Goal: Information Seeking & Learning: Understand process/instructions

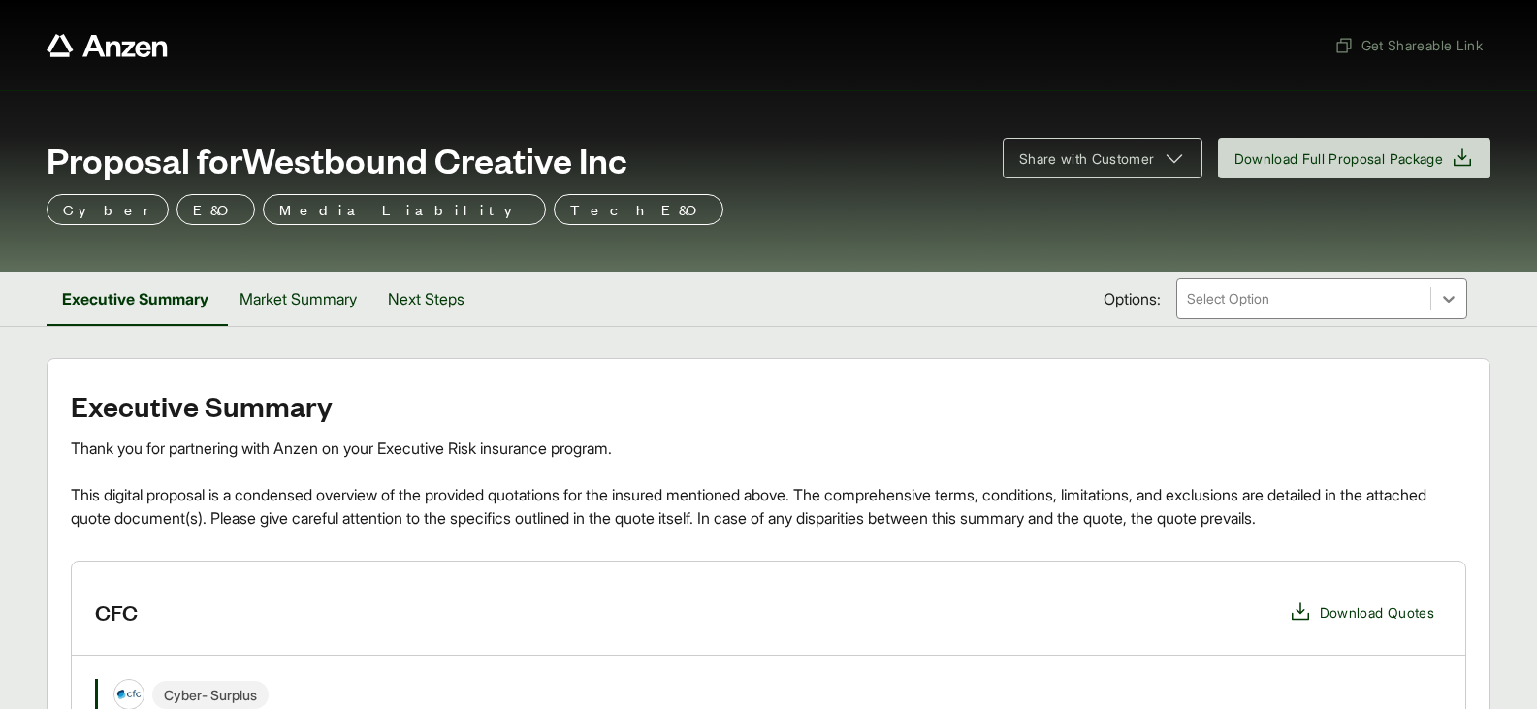
click at [1312, 298] on div at bounding box center [1304, 298] width 238 height 23
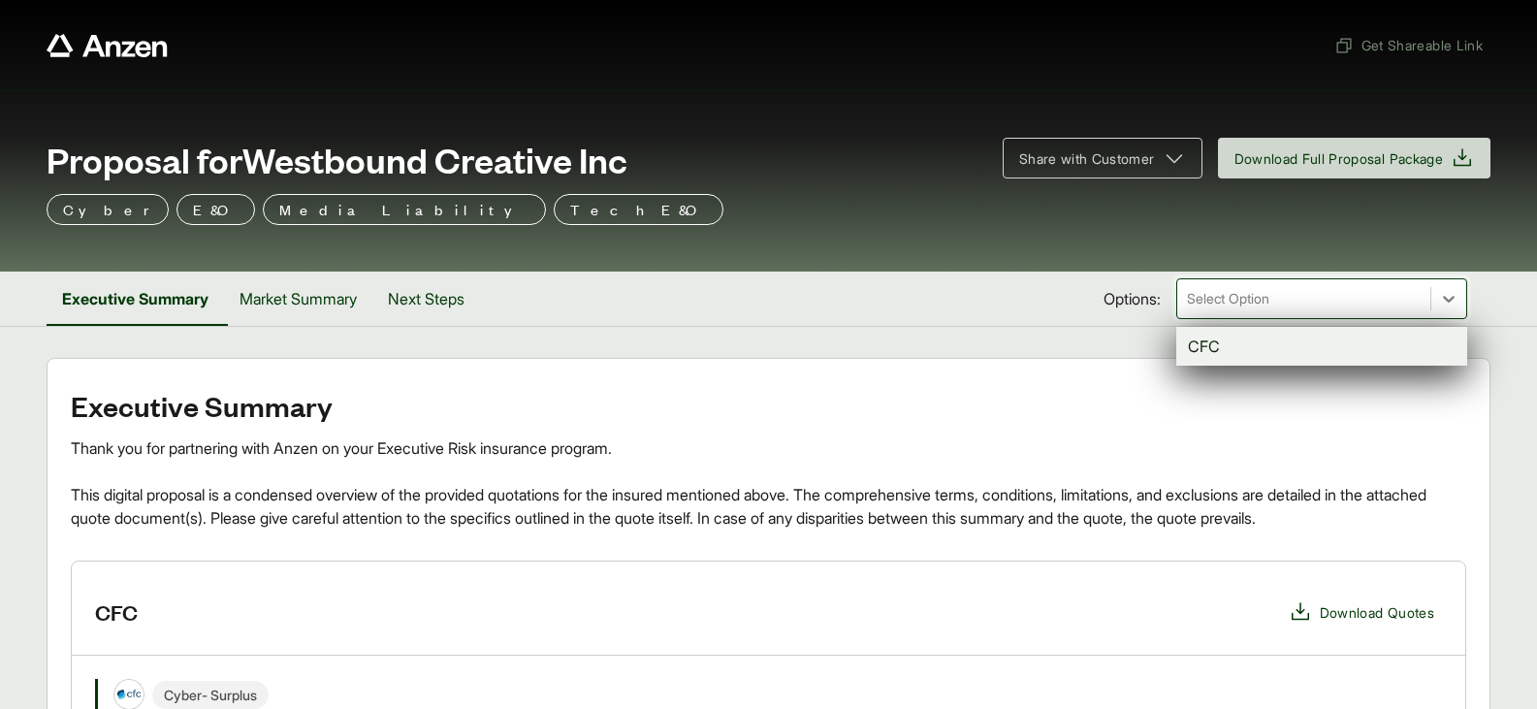
click at [1239, 342] on div "CFC" at bounding box center [1321, 346] width 291 height 39
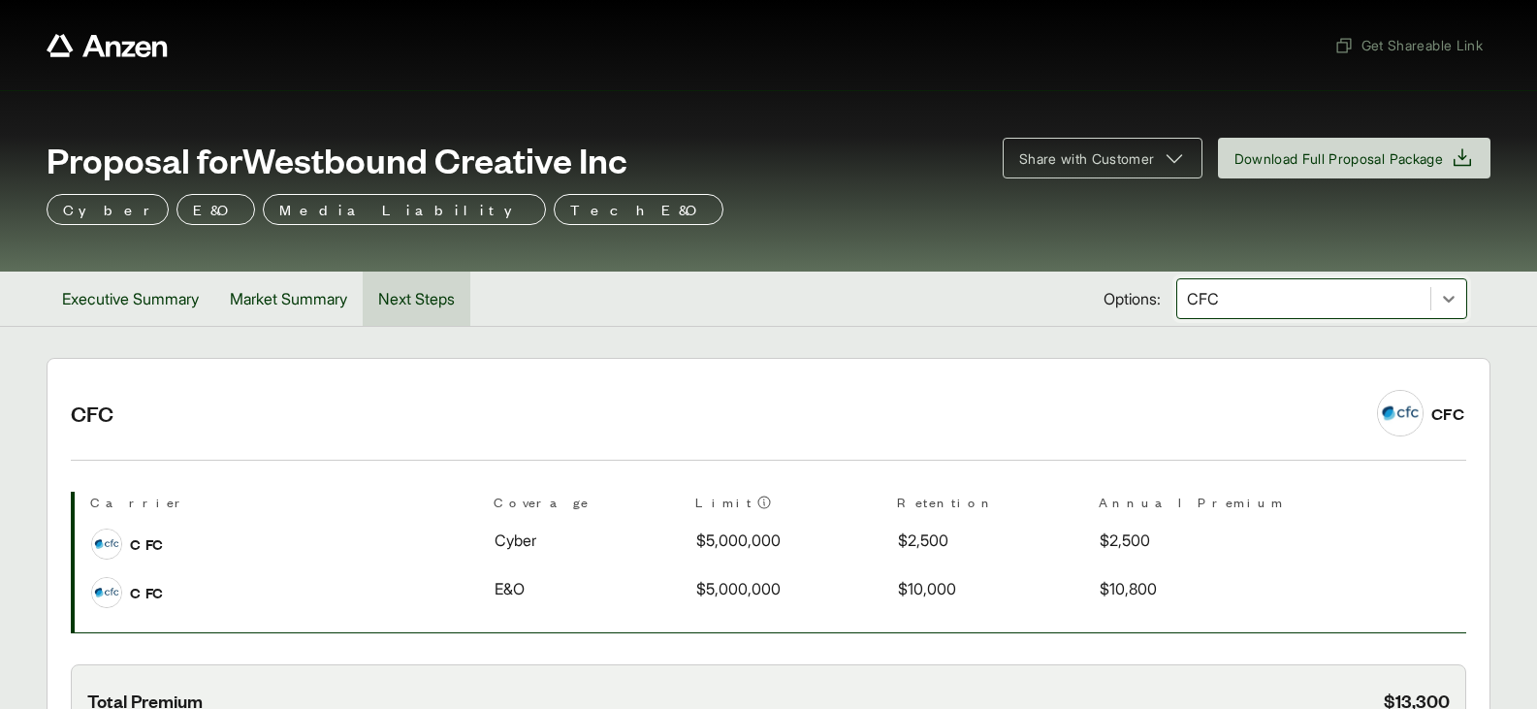
click at [418, 292] on button "Next Steps" at bounding box center [417, 298] width 108 height 54
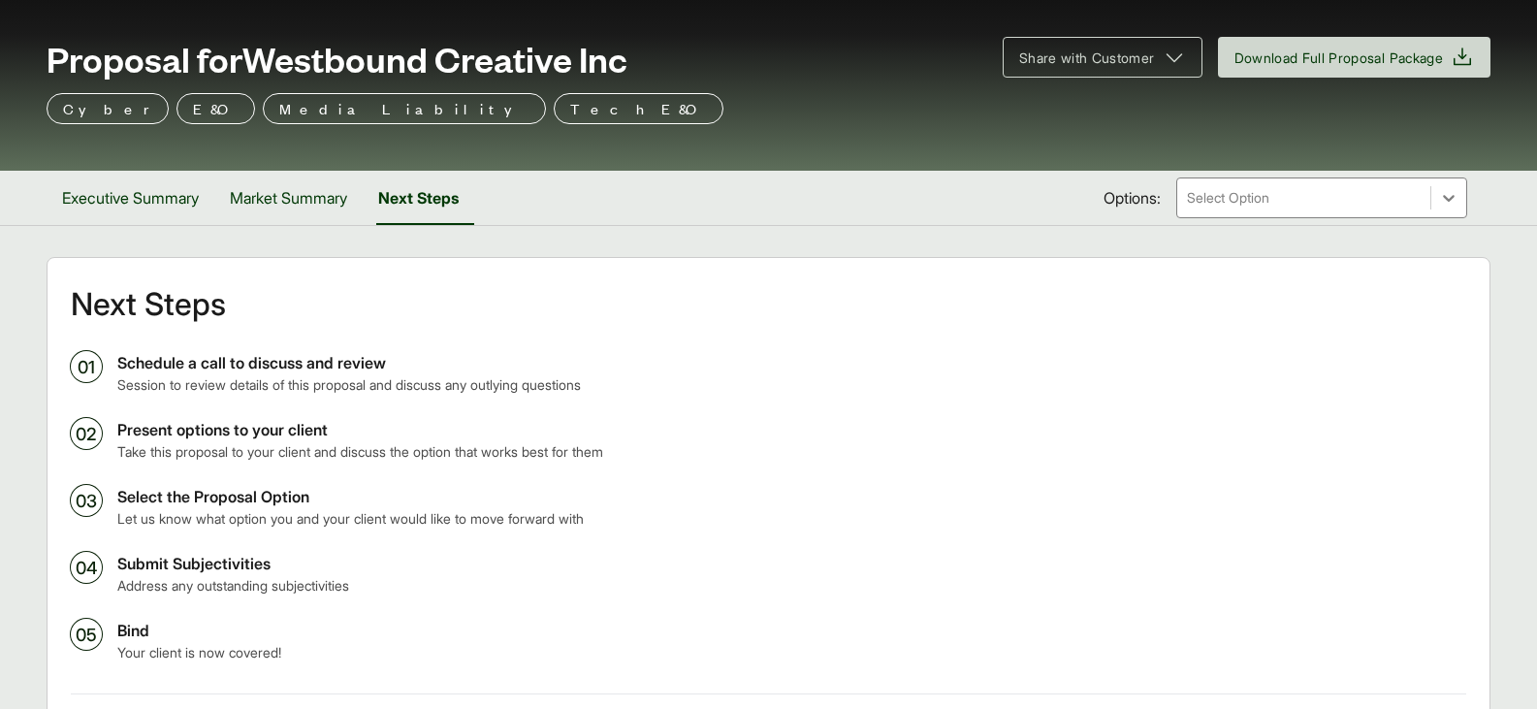
scroll to position [257, 0]
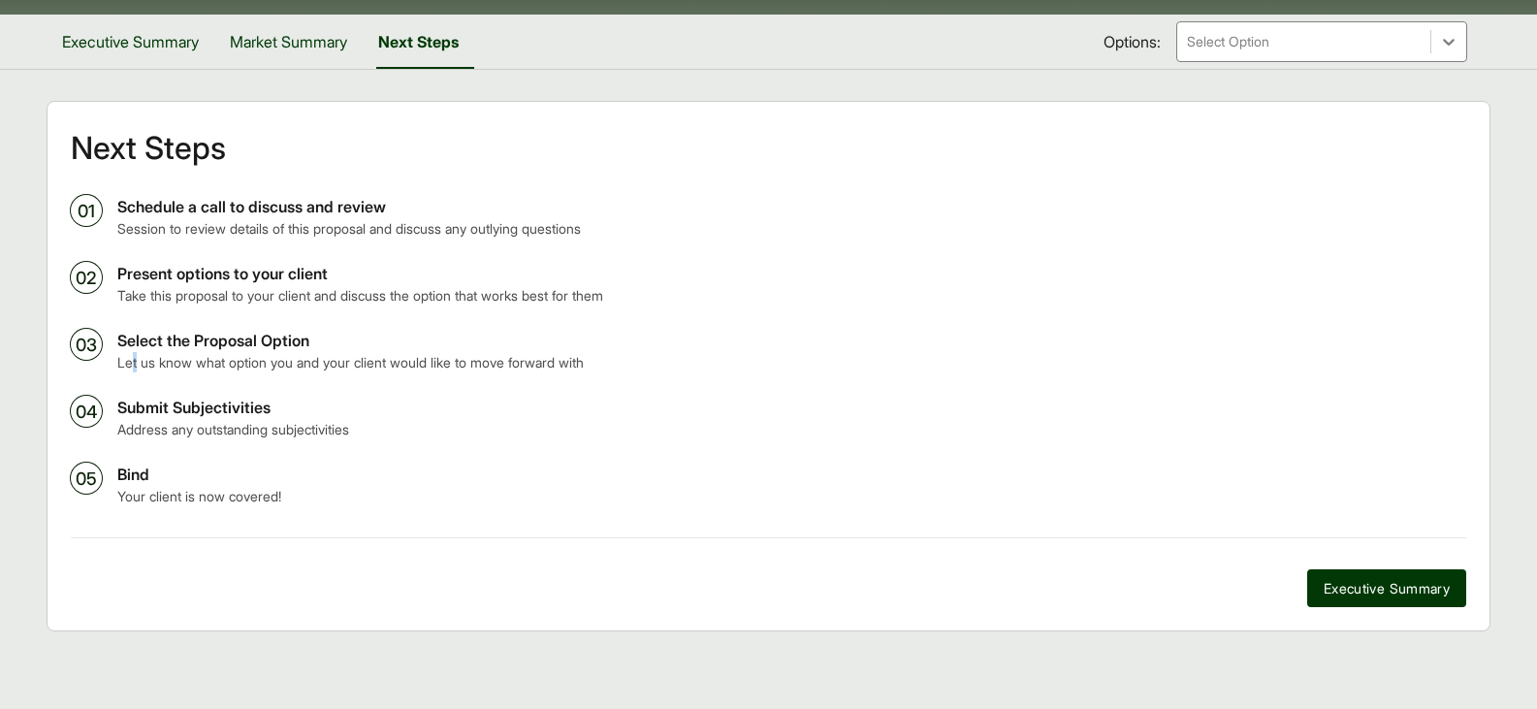
click at [137, 366] on p "Let us know what option you and your client would like to move forward with" at bounding box center [791, 362] width 1349 height 20
click at [136, 399] on p "Submit Subjectivities" at bounding box center [791, 407] width 1349 height 23
click at [155, 55] on button "Executive Summary" at bounding box center [131, 42] width 168 height 54
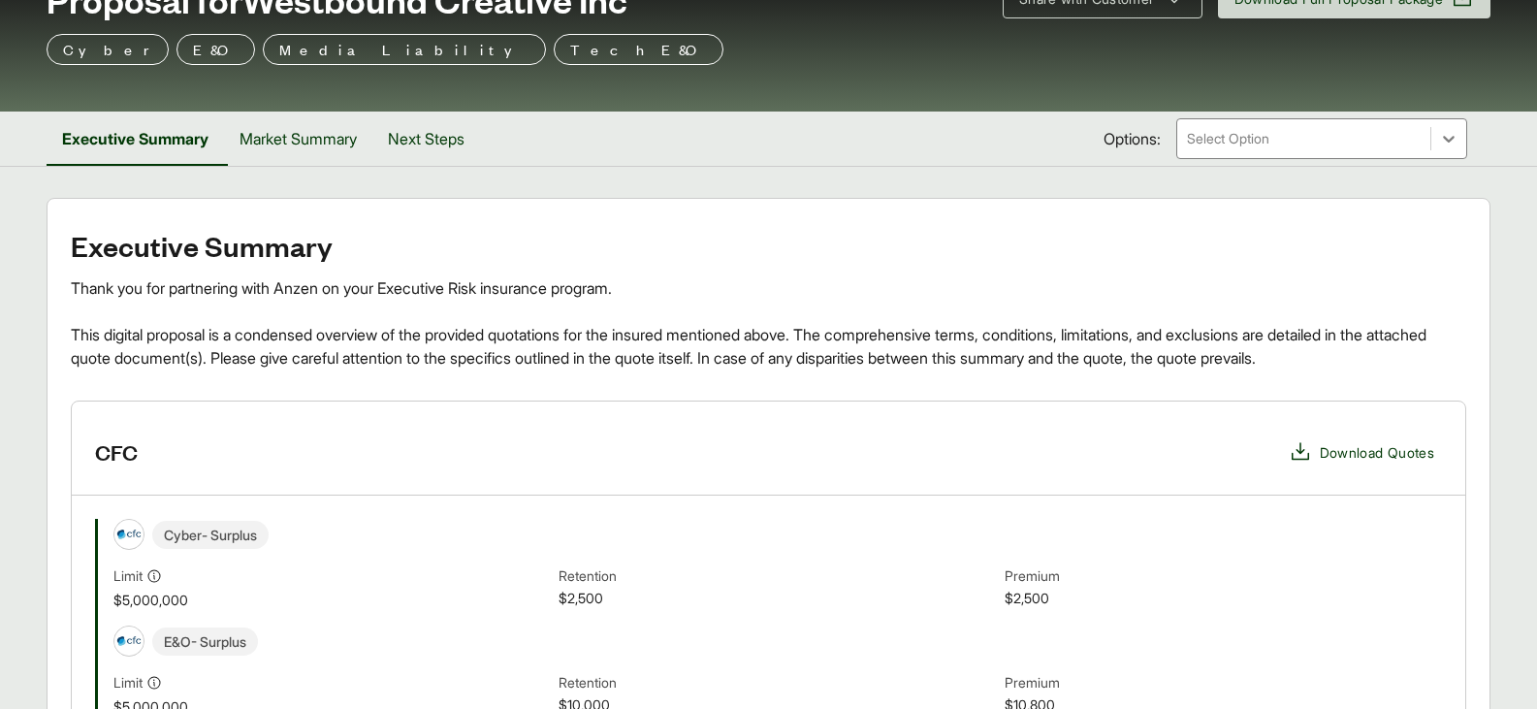
scroll to position [548, 0]
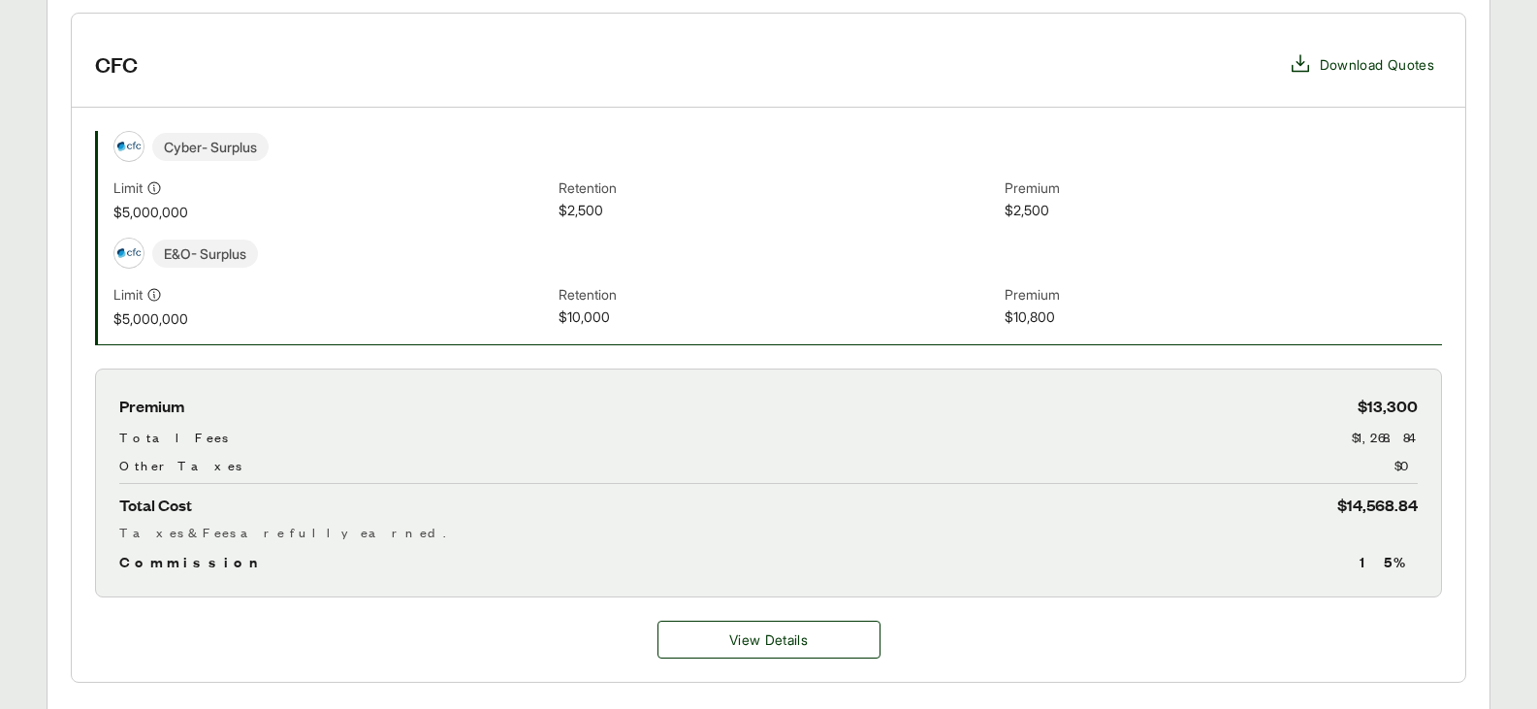
click at [1413, 403] on span "$13,300" at bounding box center [1387, 406] width 60 height 26
click at [1411, 404] on span "$13,300" at bounding box center [1387, 406] width 60 height 26
click at [1403, 405] on span "$13,300" at bounding box center [1387, 406] width 60 height 26
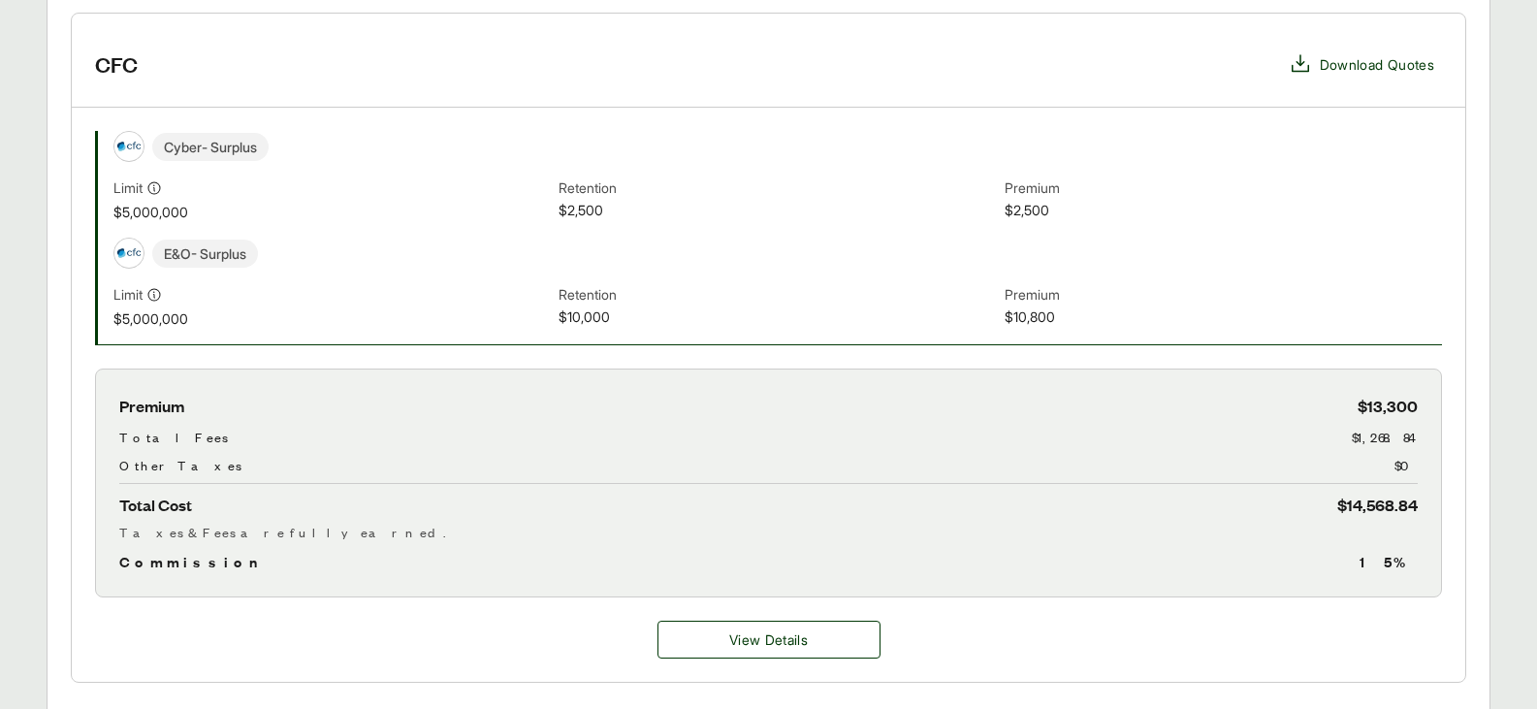
click at [1408, 559] on span "15 %" at bounding box center [1388, 561] width 58 height 23
click at [1368, 371] on div "Premium $13,300 Total Fees $1,268.84 Other Taxes $0 Total Cost $14,568.84 Taxes…" at bounding box center [768, 482] width 1347 height 229
click at [1375, 400] on span "$13,300" at bounding box center [1387, 406] width 60 height 26
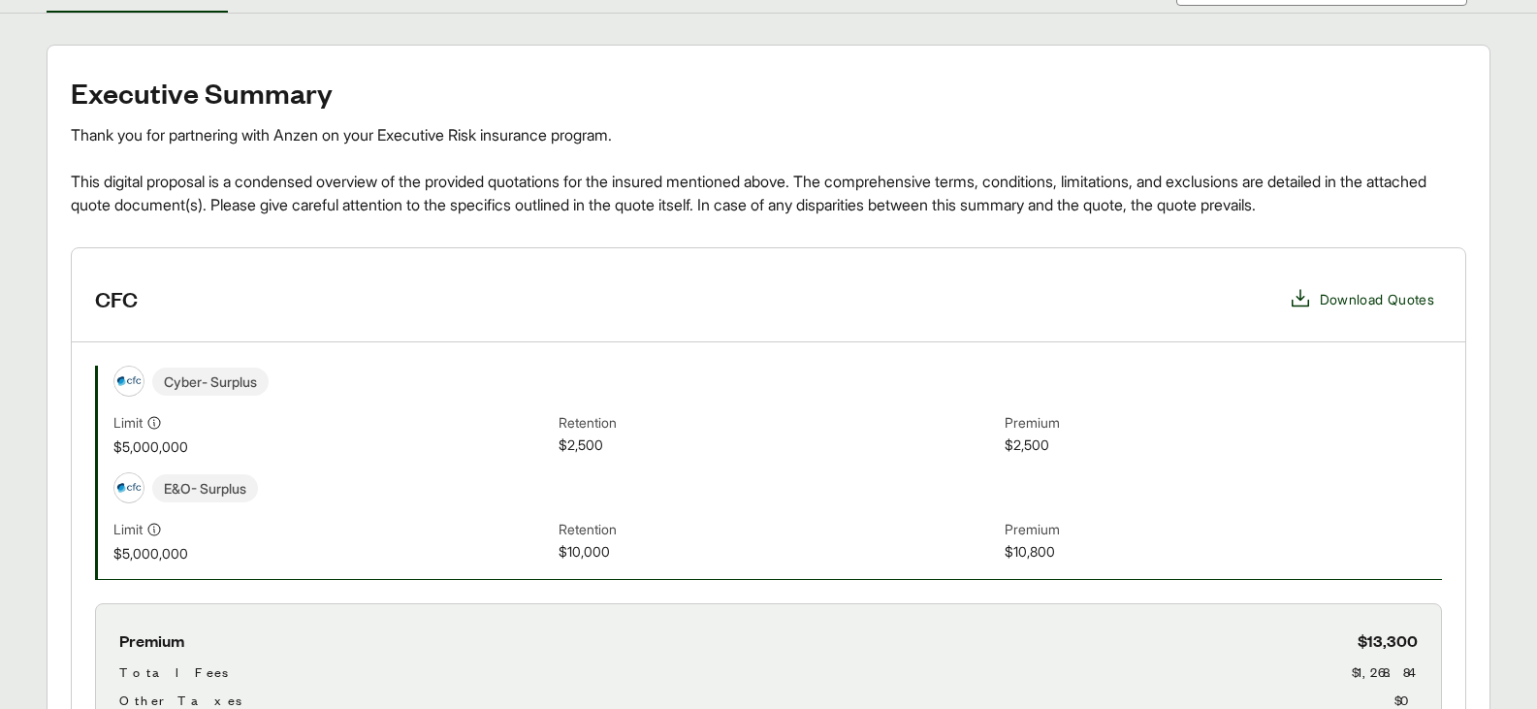
scroll to position [160, 0]
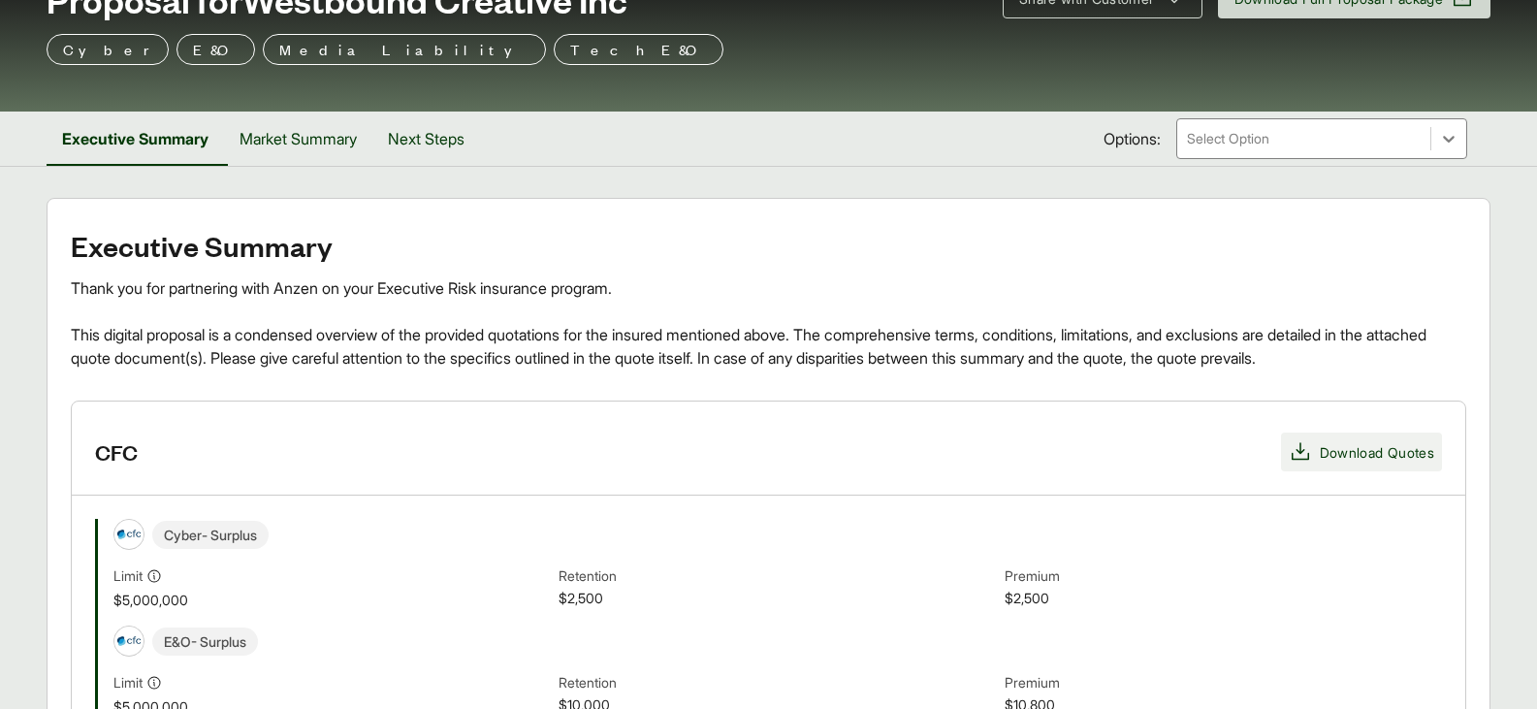
click at [1372, 446] on span "Download Quotes" at bounding box center [1377, 452] width 114 height 20
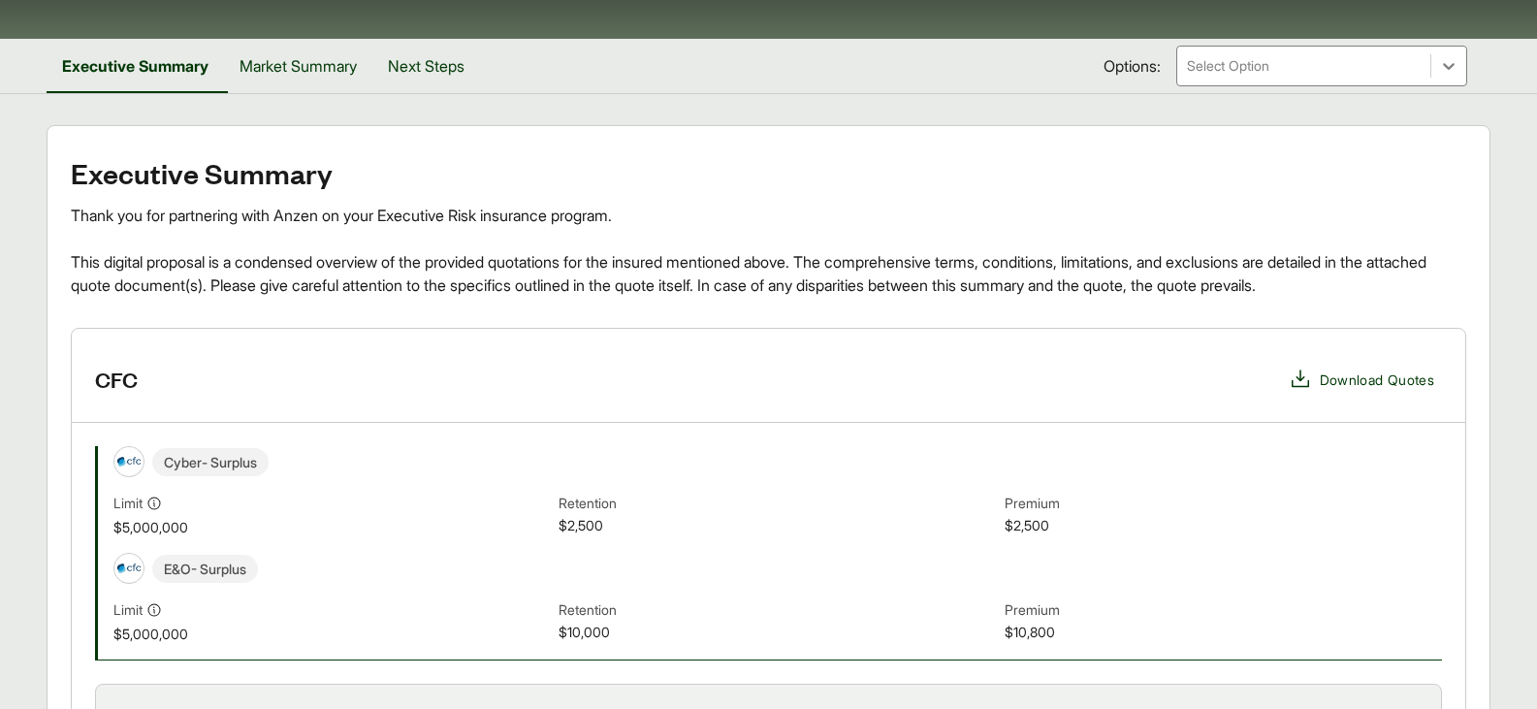
scroll to position [0, 0]
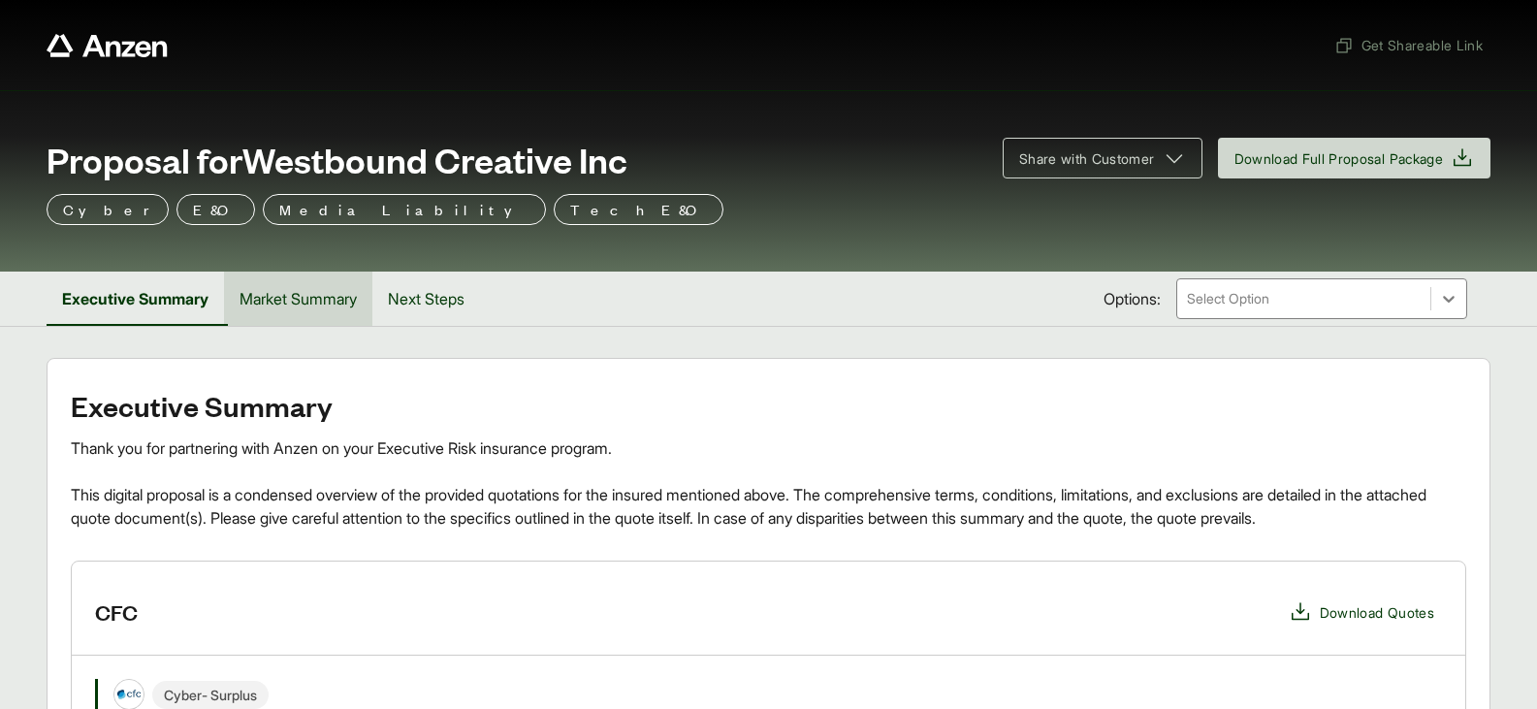
click at [330, 297] on button "Market Summary" at bounding box center [298, 298] width 148 height 54
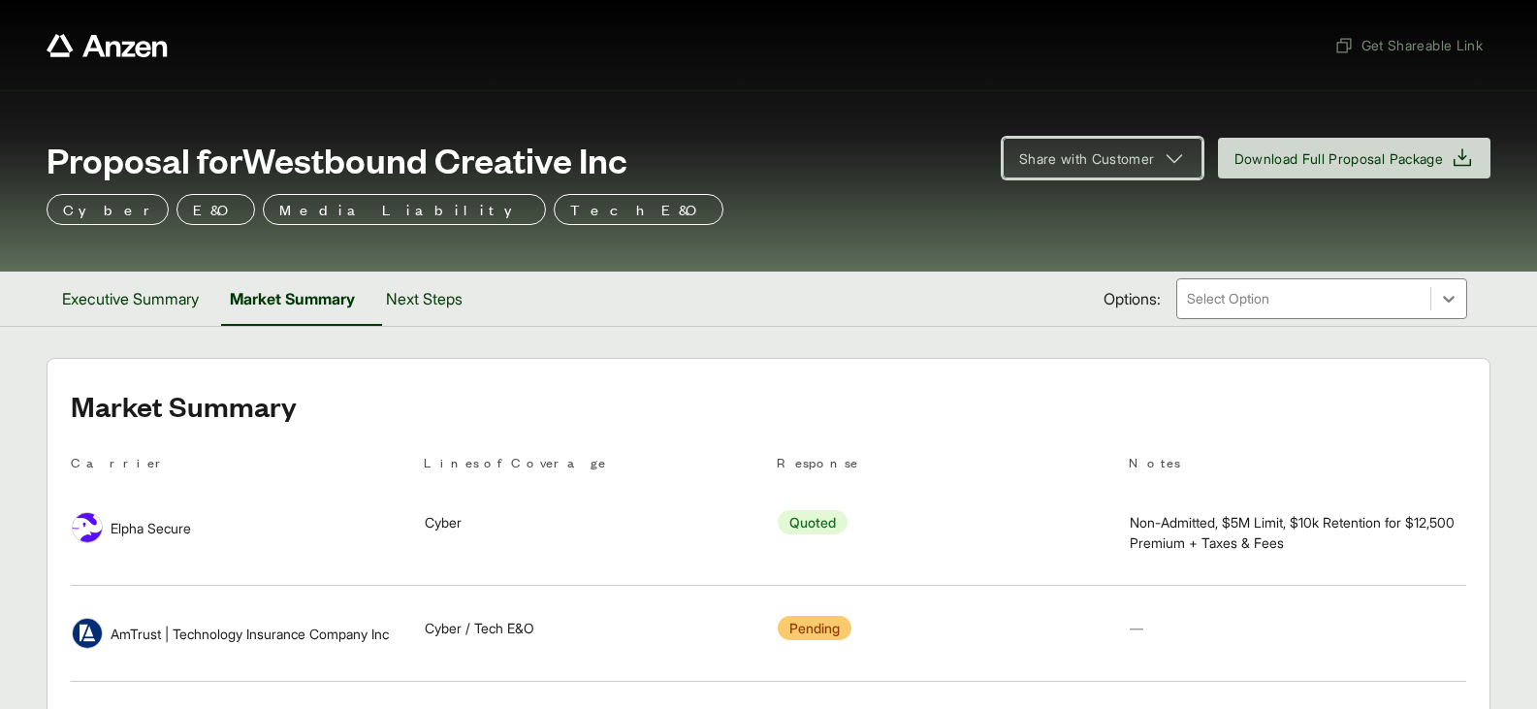
click at [1097, 173] on button "Share with Customer" at bounding box center [1103, 158] width 200 height 41
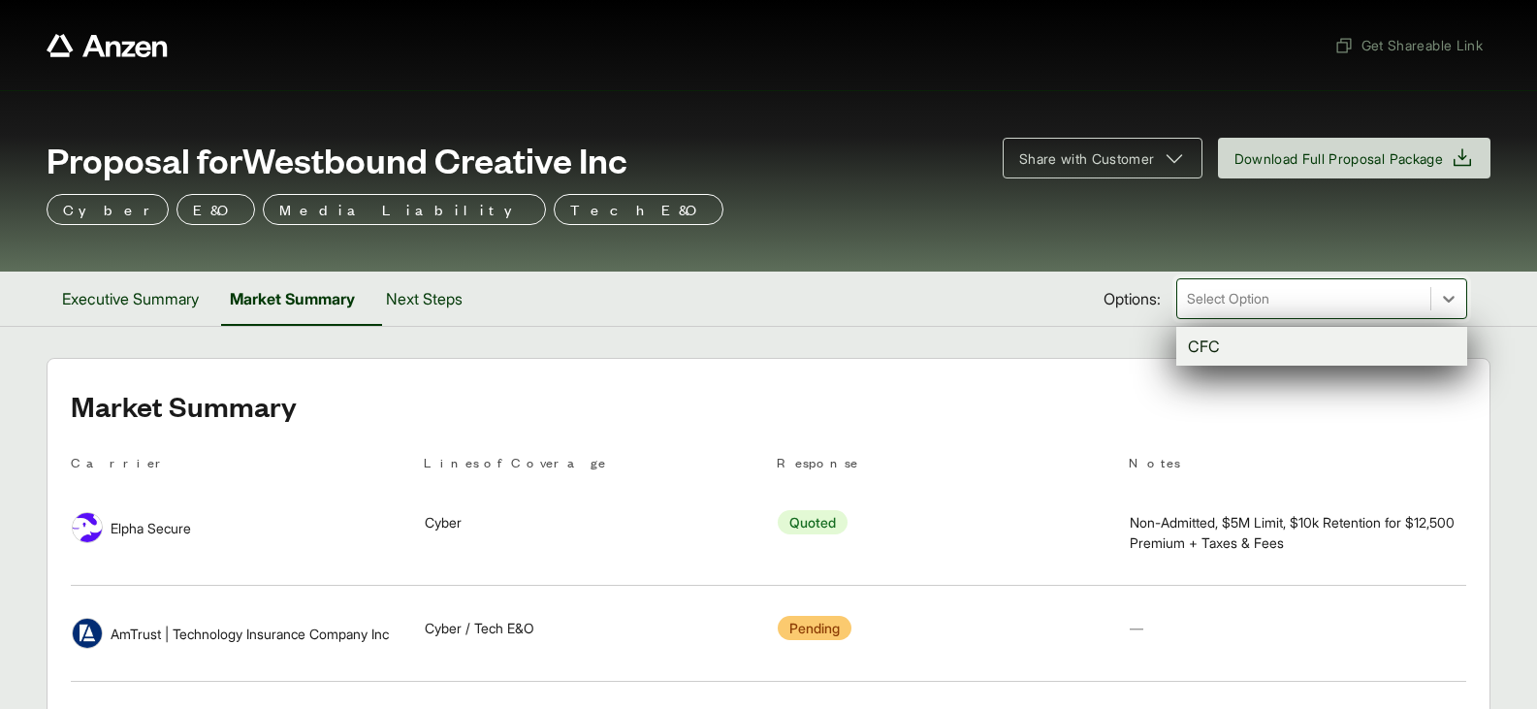
click at [1300, 287] on div at bounding box center [1304, 298] width 238 height 23
click at [970, 296] on div "Executive Summary Market Summary Next Steps Options: option CFC focused, 1 of 1…" at bounding box center [769, 298] width 1444 height 54
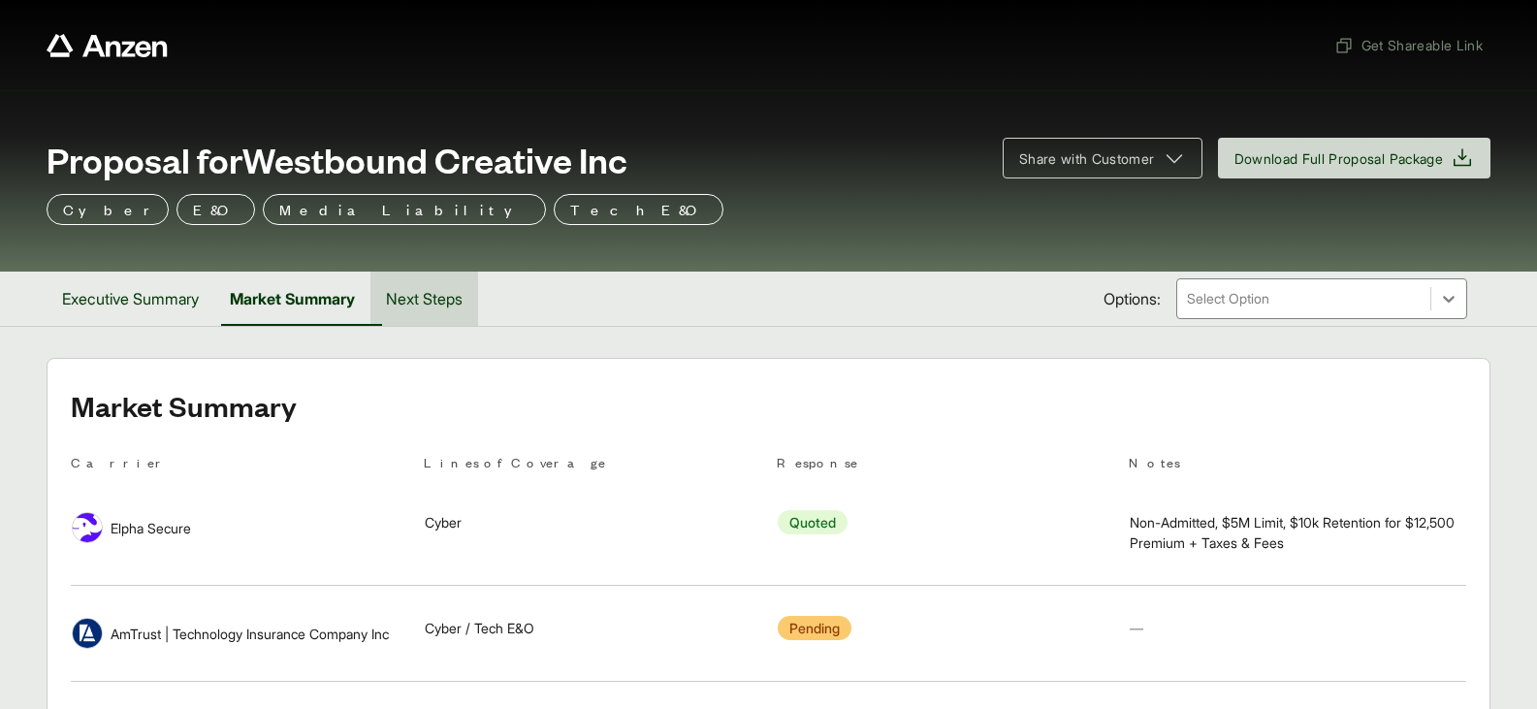
click at [459, 301] on button "Next Steps" at bounding box center [424, 298] width 108 height 54
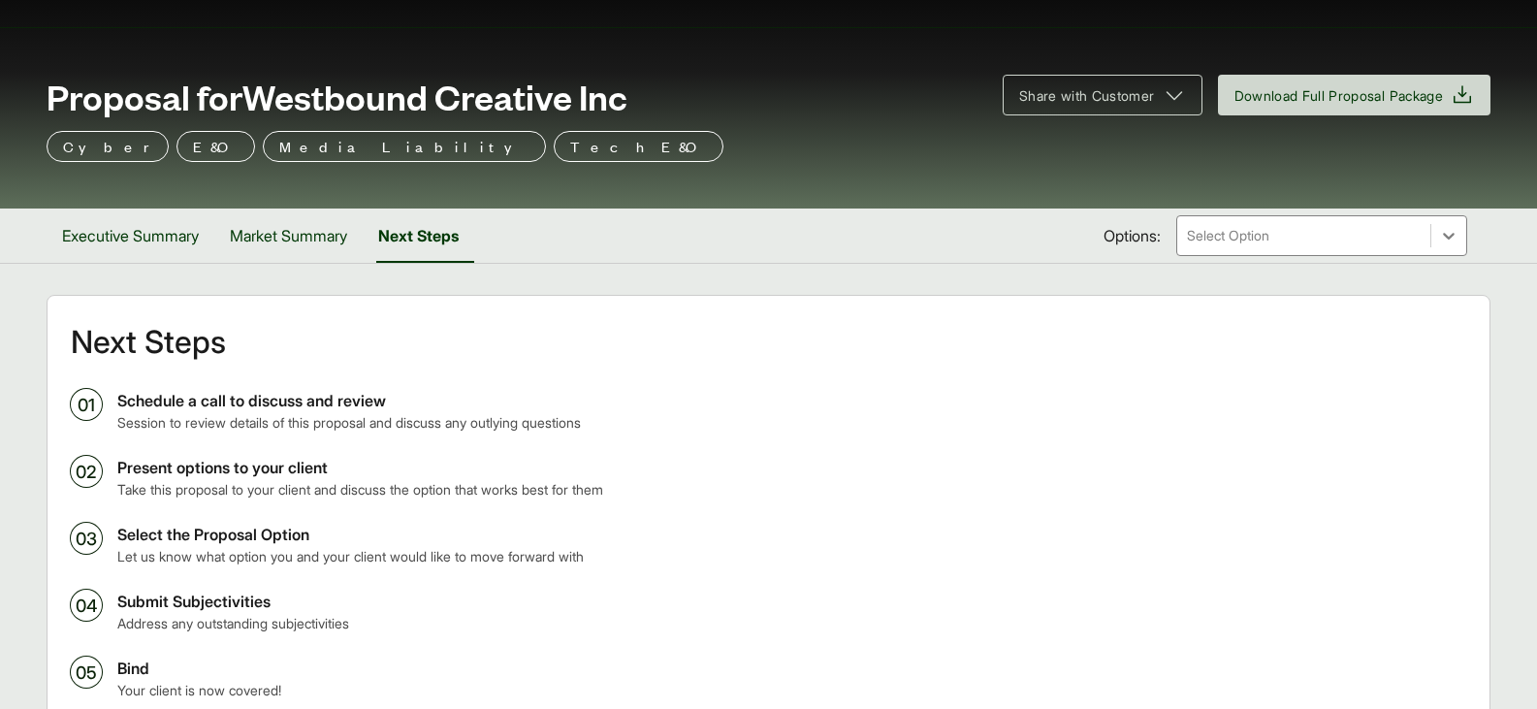
scroll to position [97, 0]
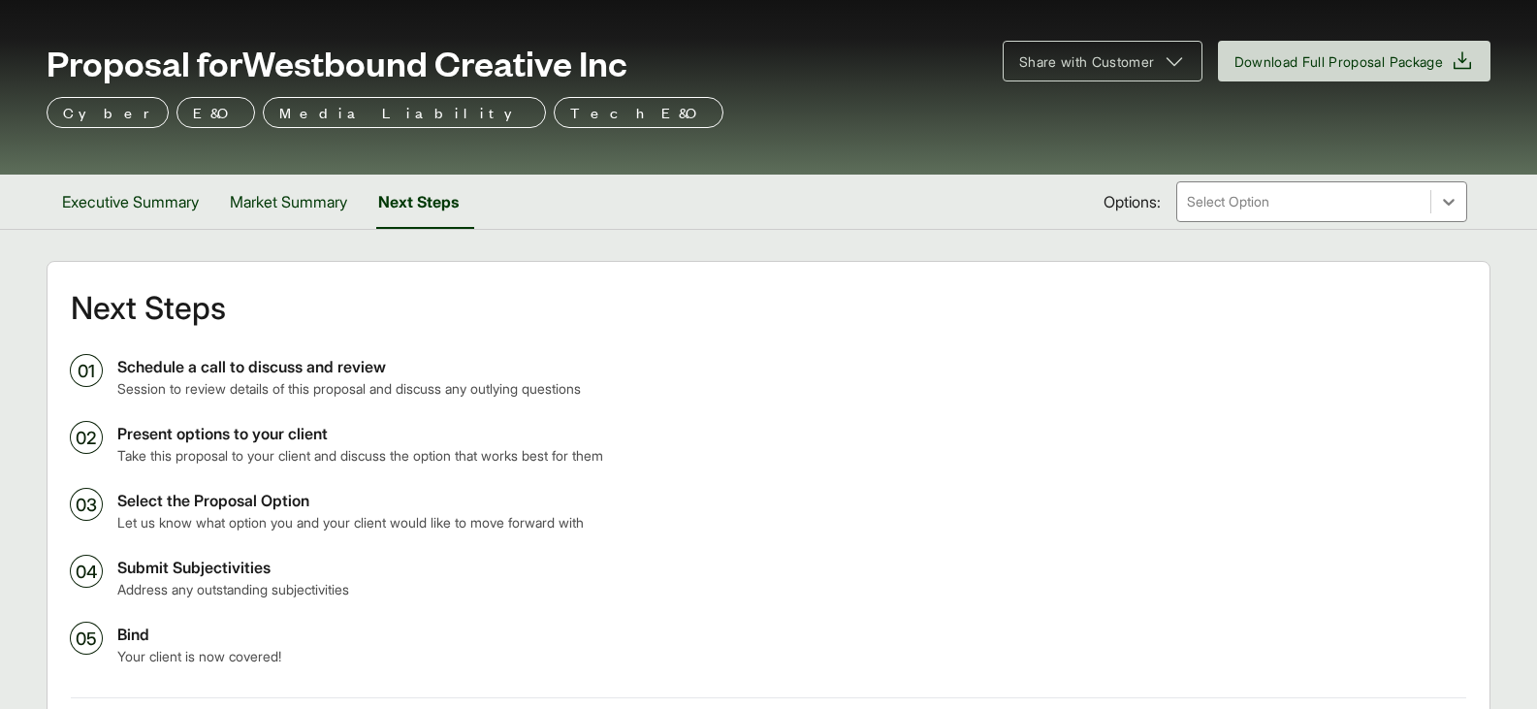
click at [779, 333] on div "Next Steps 01 Schedule a call to discuss and review Session to review details o…" at bounding box center [768, 530] width 1395 height 474
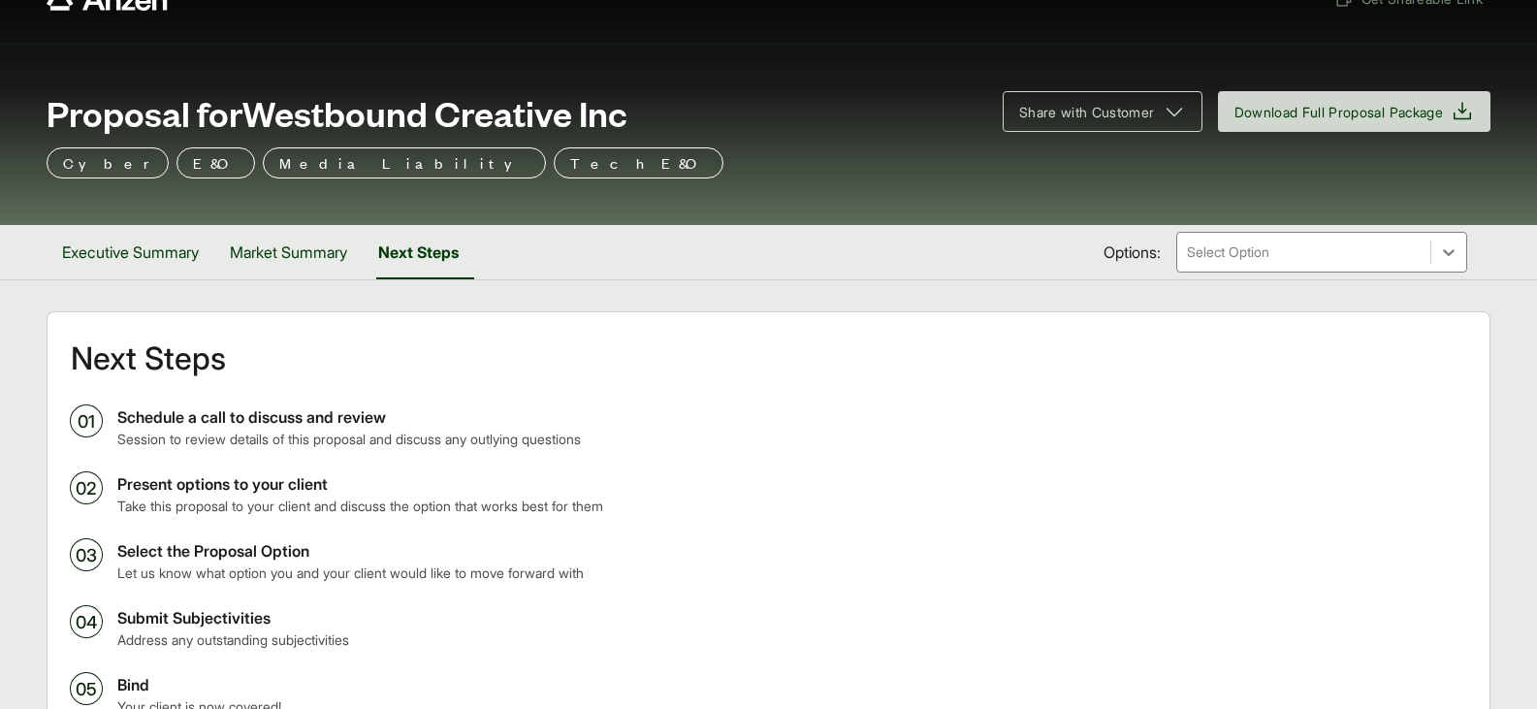
scroll to position [0, 0]
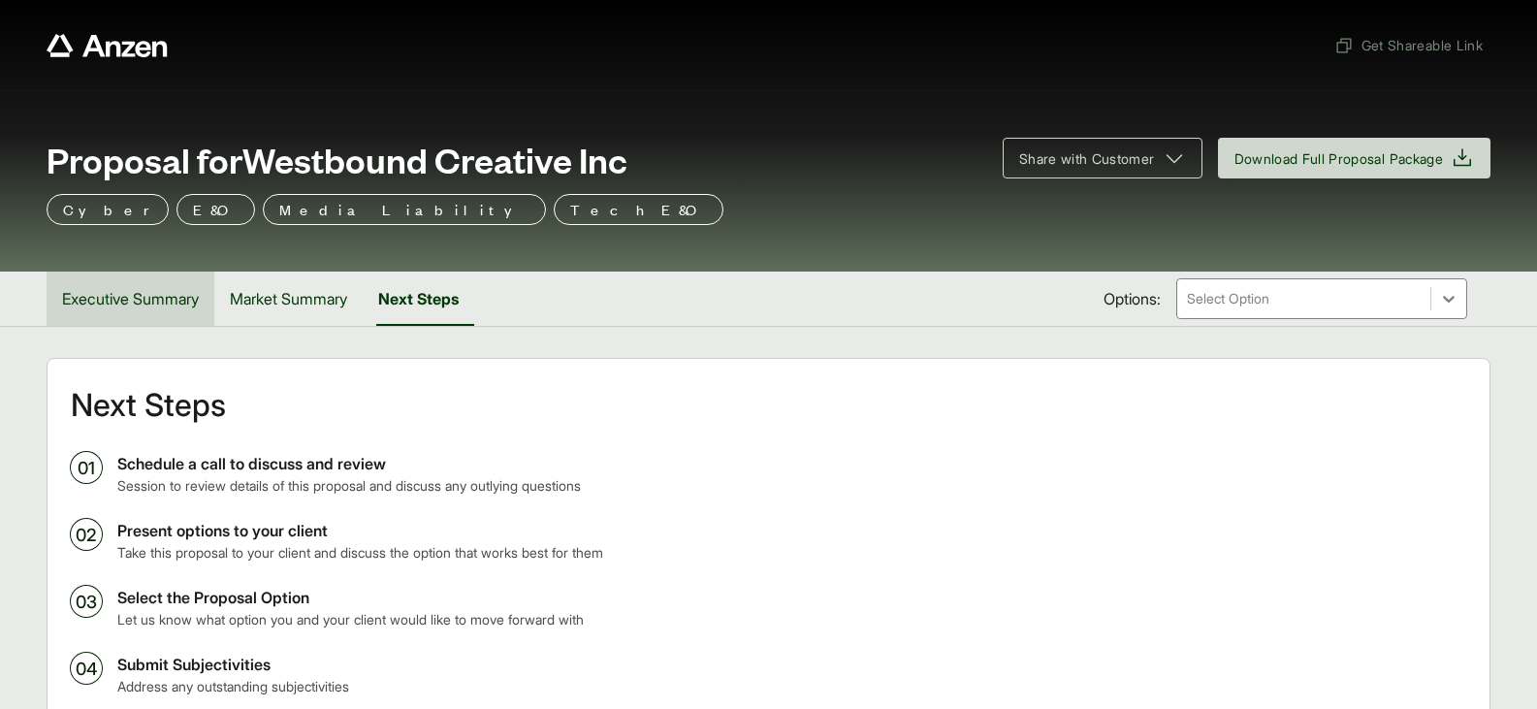
click at [154, 303] on button "Executive Summary" at bounding box center [131, 298] width 168 height 54
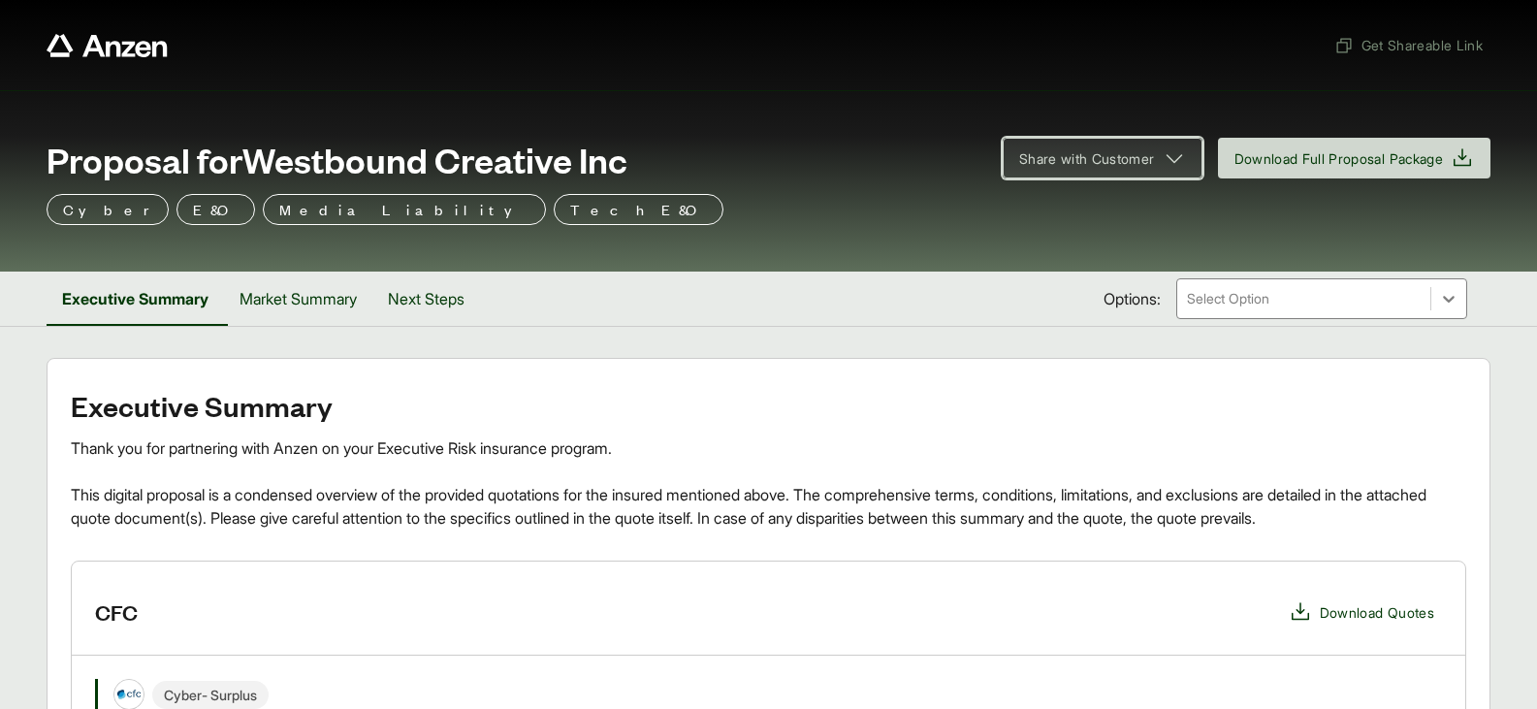
click at [1039, 162] on span "Share with Customer" at bounding box center [1087, 158] width 136 height 20
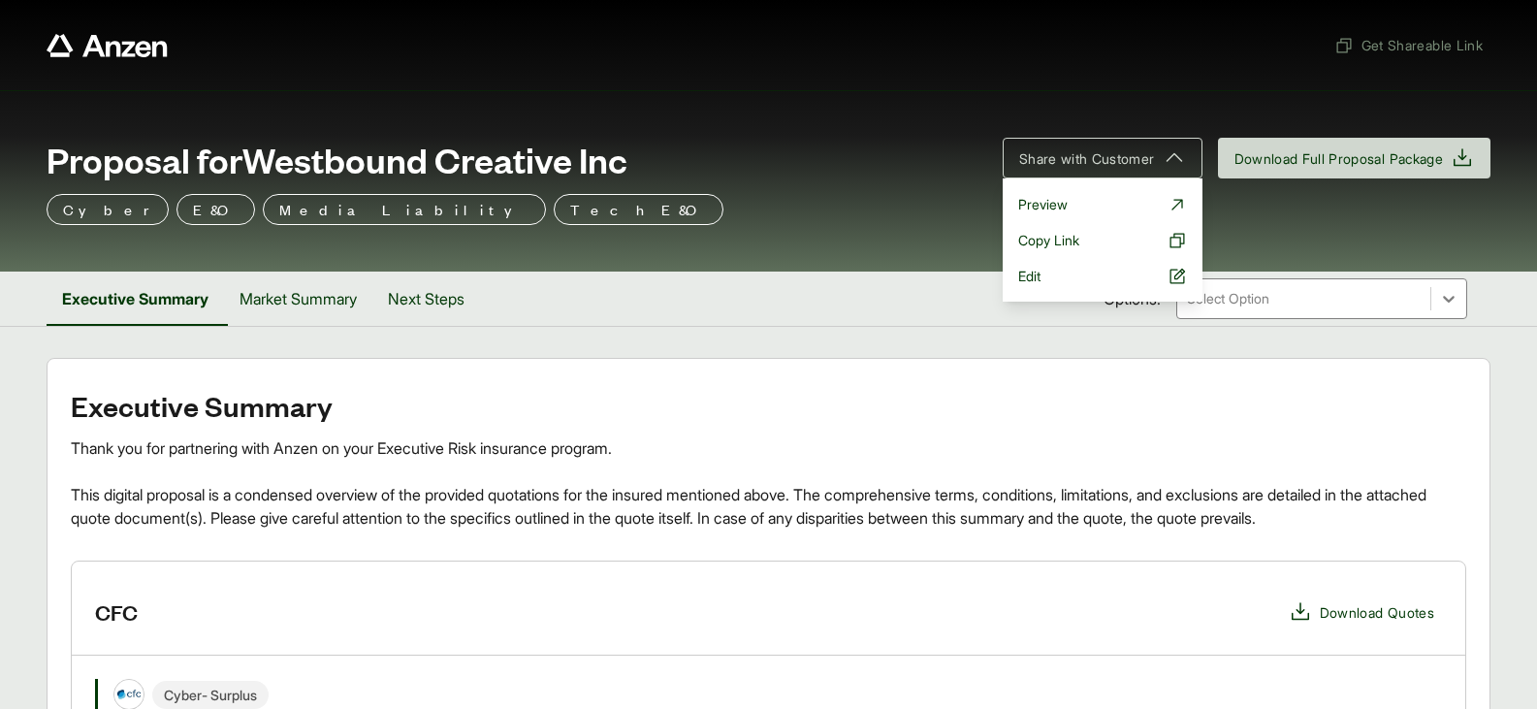
click at [721, 393] on h2 "Executive Summary" at bounding box center [768, 405] width 1395 height 31
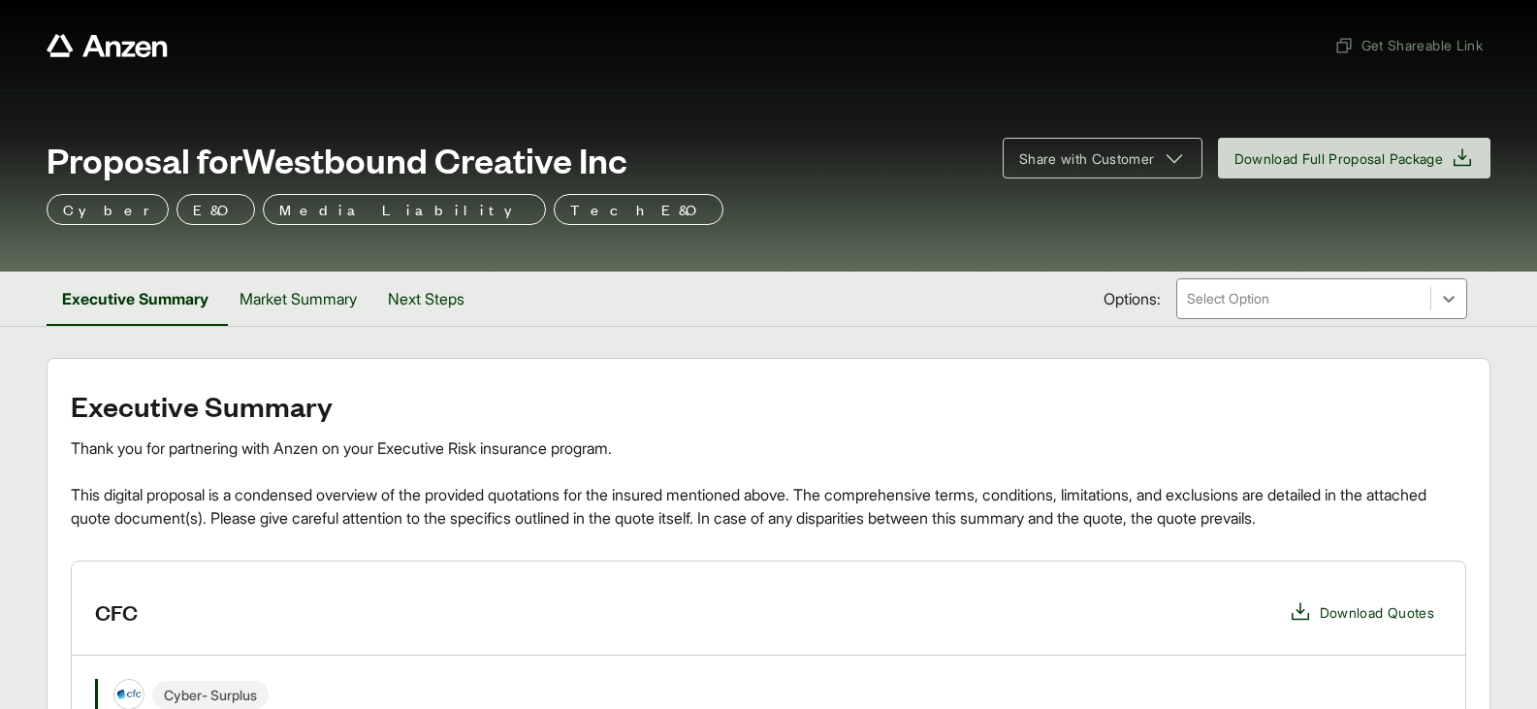
click at [1276, 293] on div at bounding box center [1304, 298] width 238 height 23
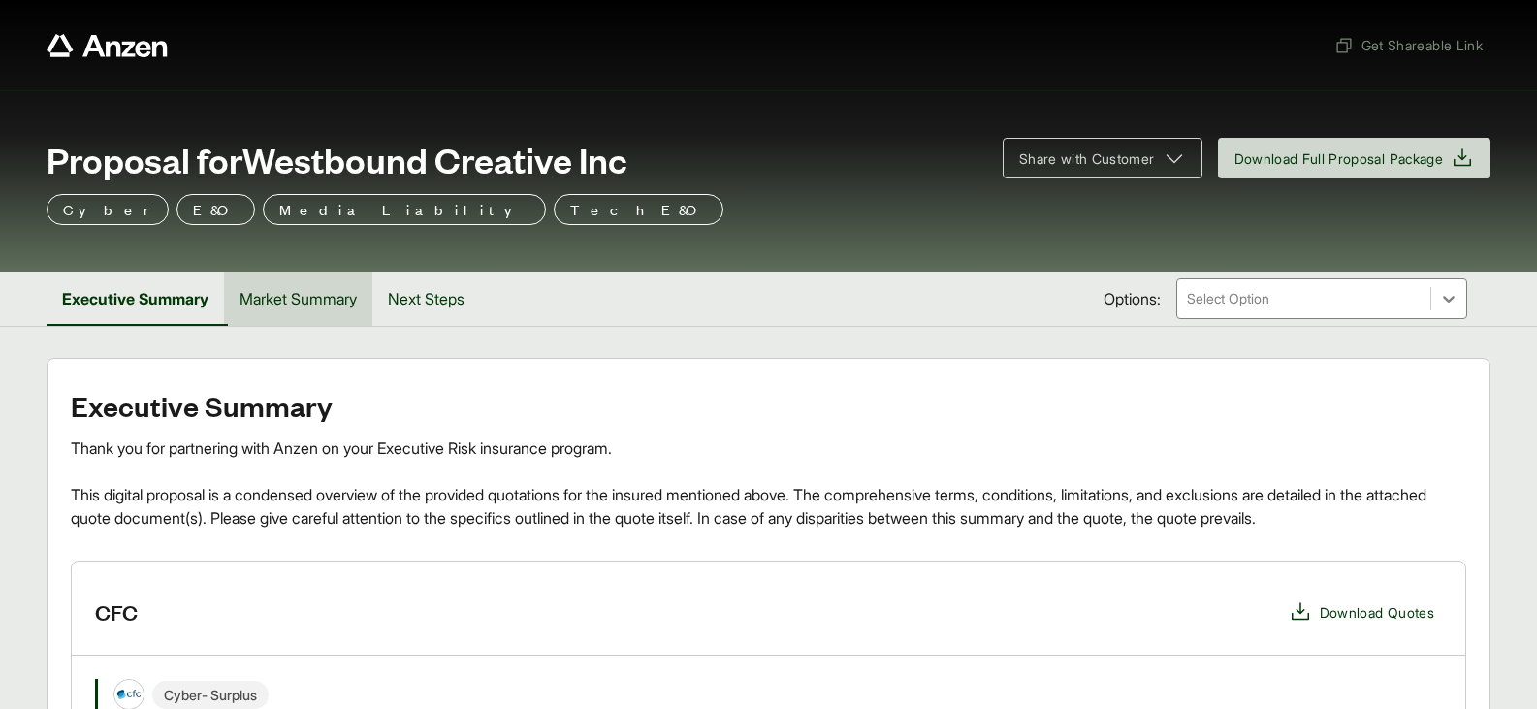
click at [238, 277] on button "Market Summary" at bounding box center [298, 298] width 148 height 54
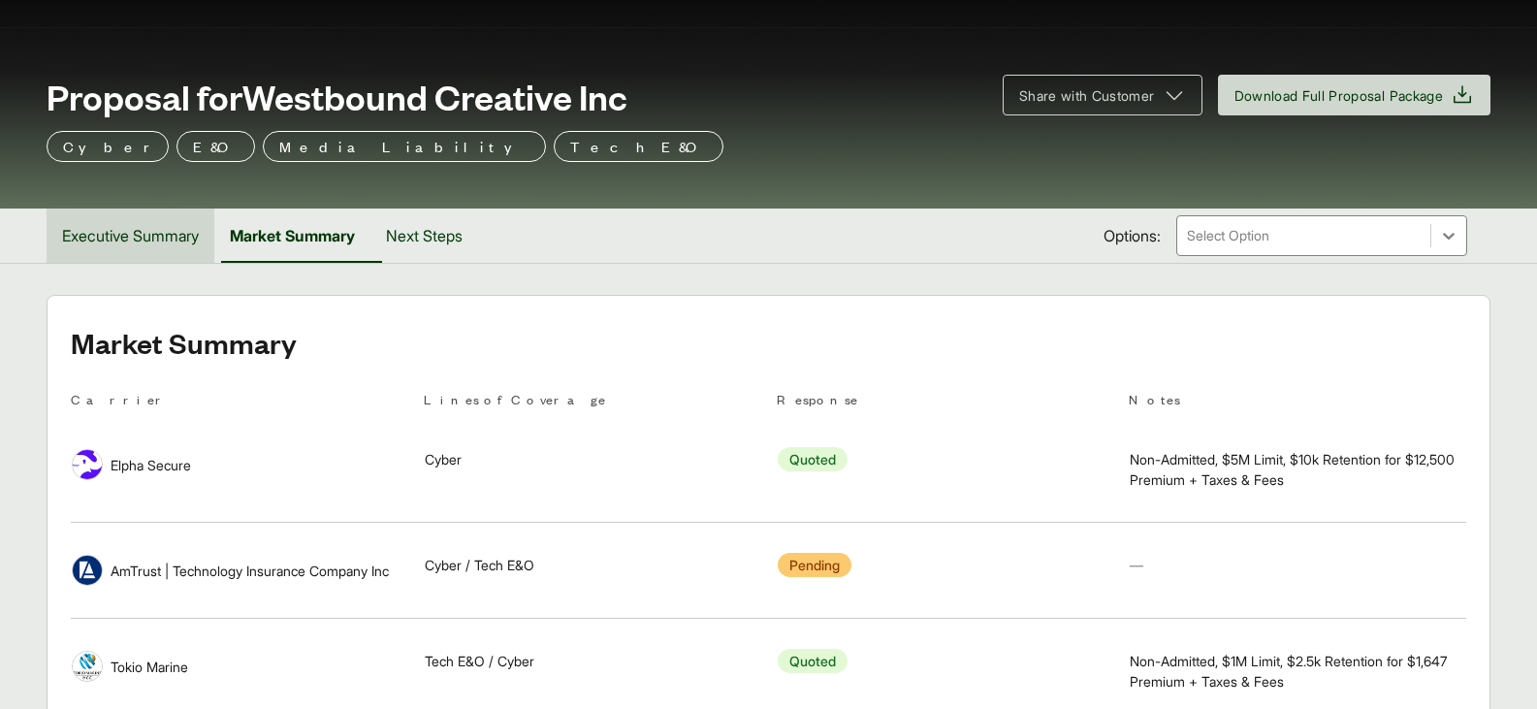
scroll to position [97, 0]
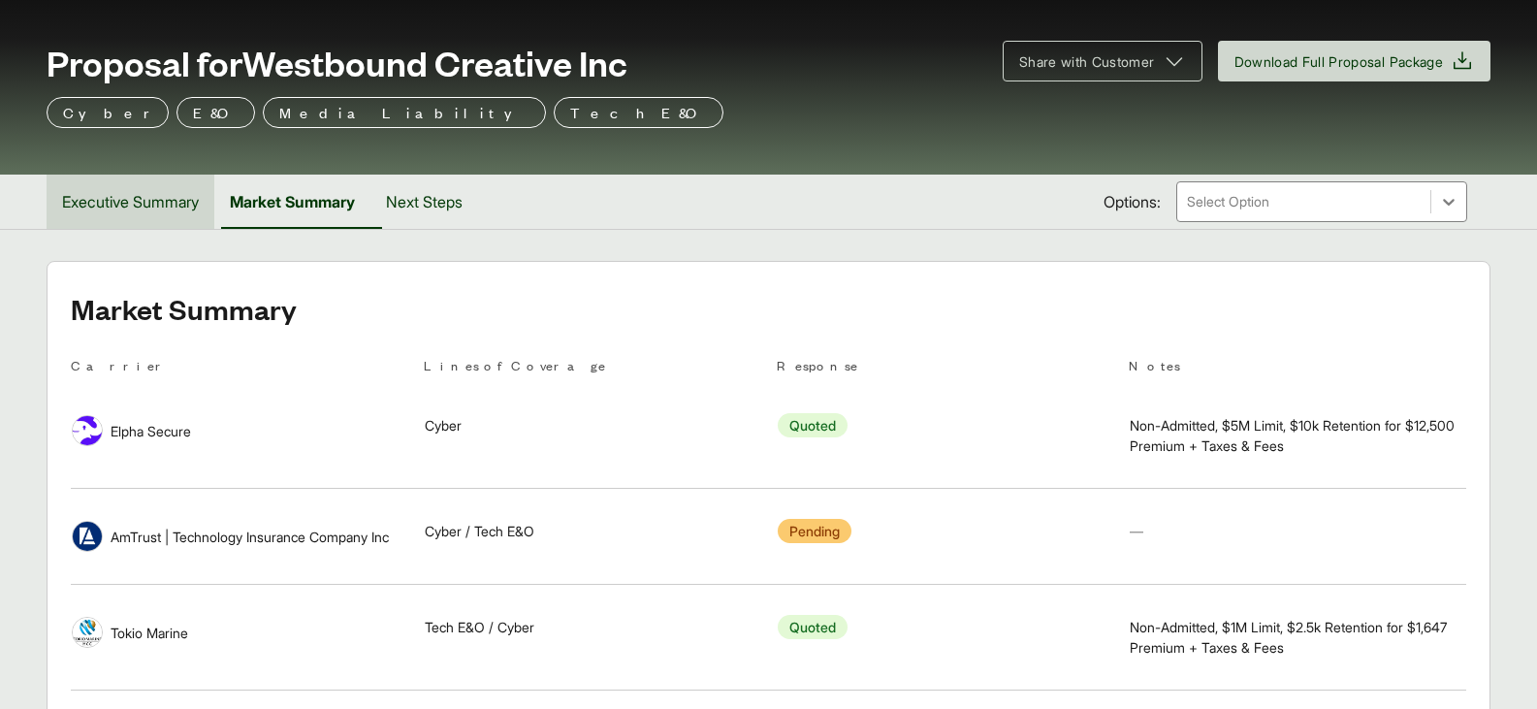
click at [123, 206] on button "Executive Summary" at bounding box center [131, 202] width 168 height 54
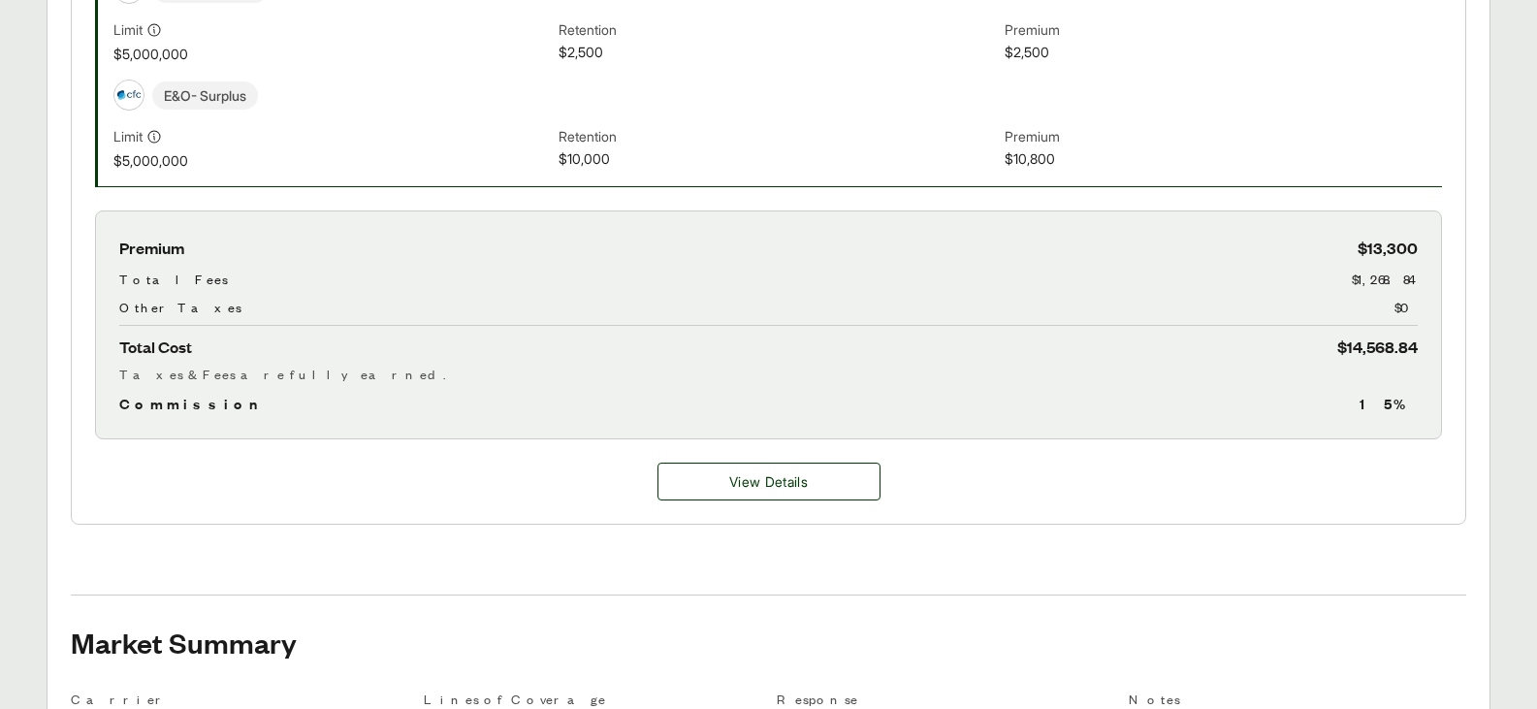
scroll to position [597, 0]
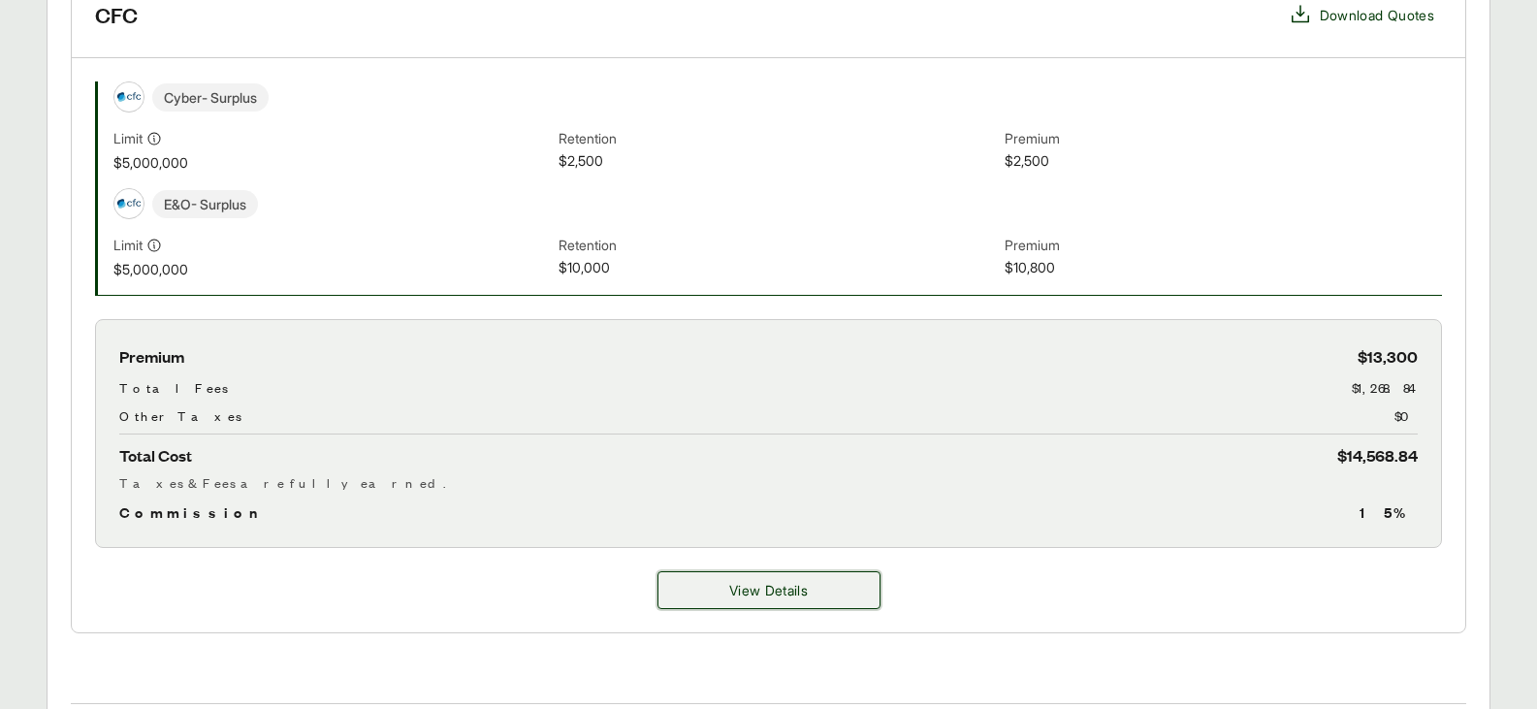
click at [807, 603] on button "View Details" at bounding box center [768, 590] width 223 height 38
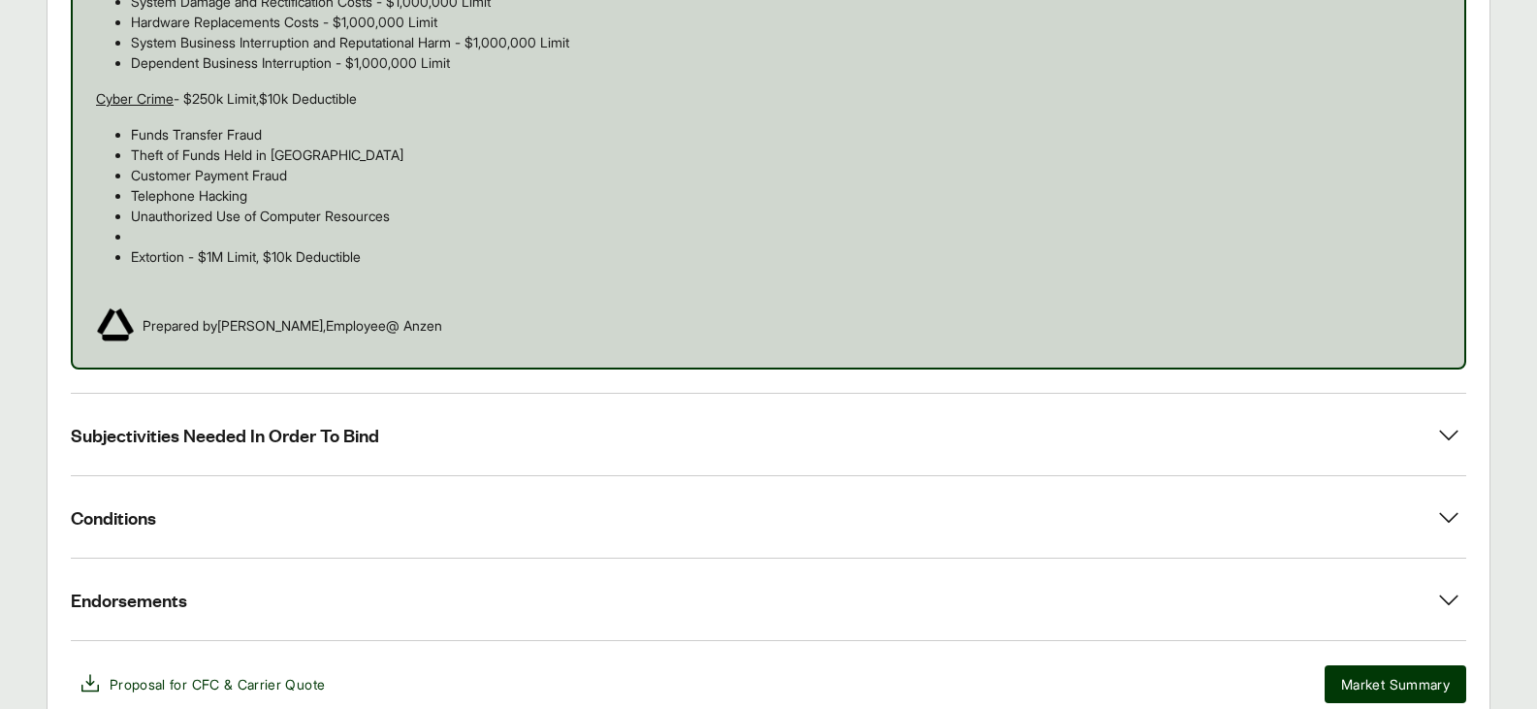
scroll to position [1551, 0]
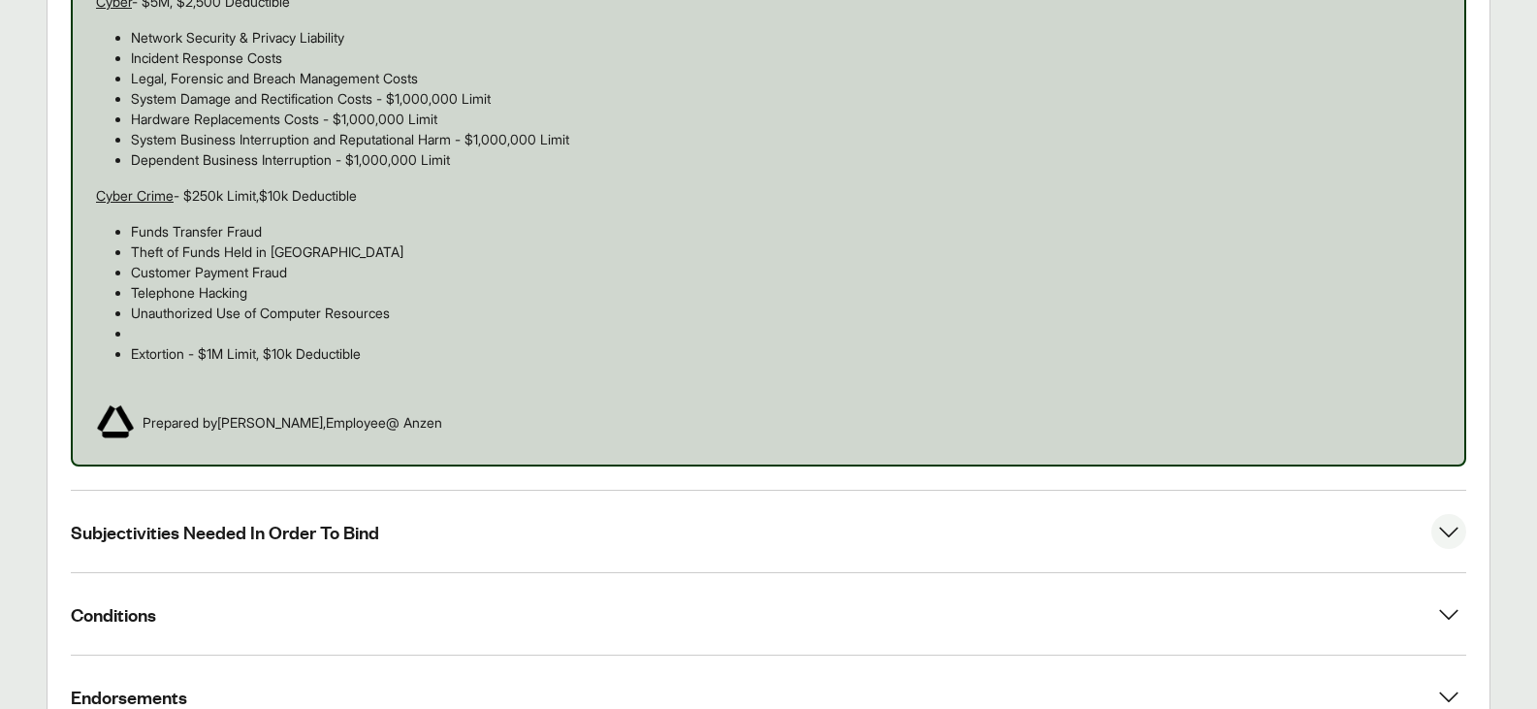
click at [821, 534] on button "Subjectivities Needed In Order To Bind" at bounding box center [768, 531] width 1395 height 81
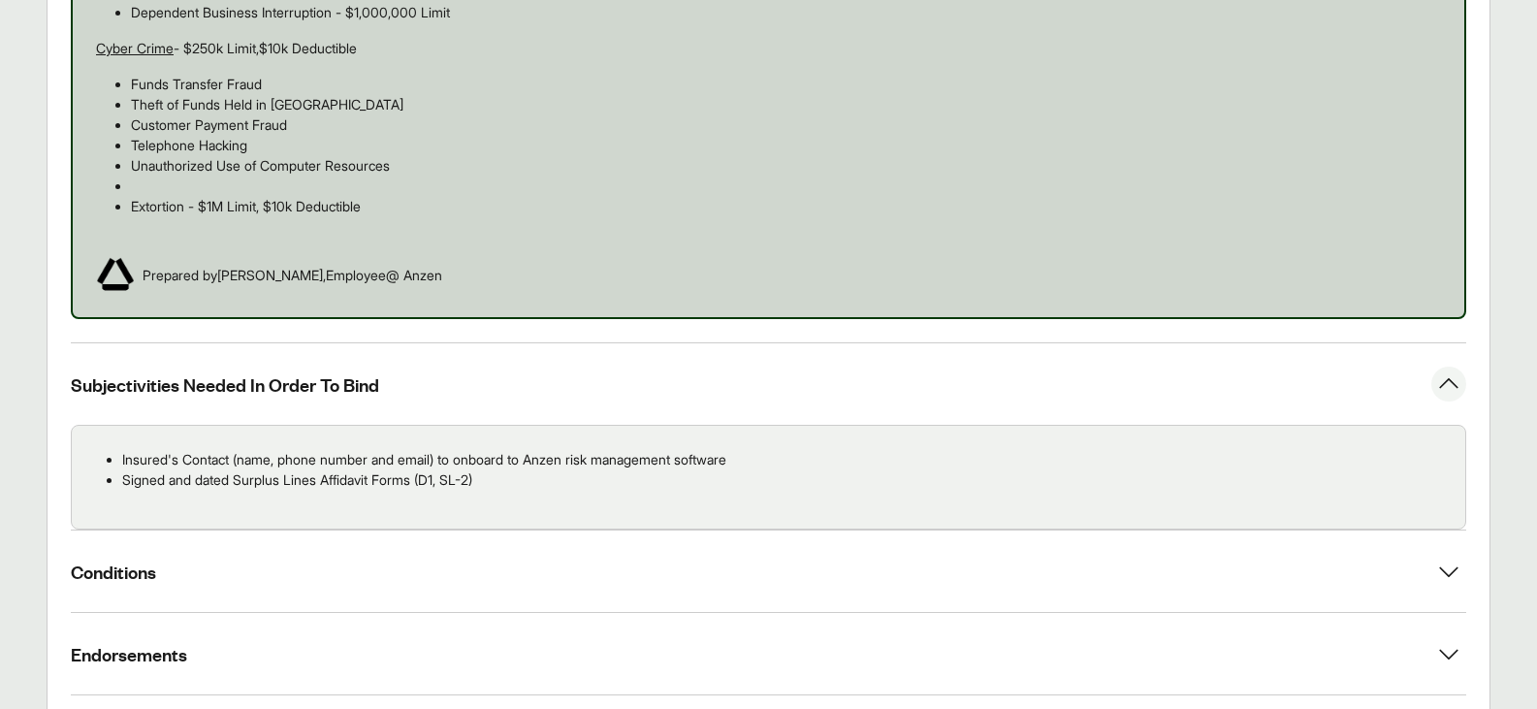
scroll to position [1842, 0]
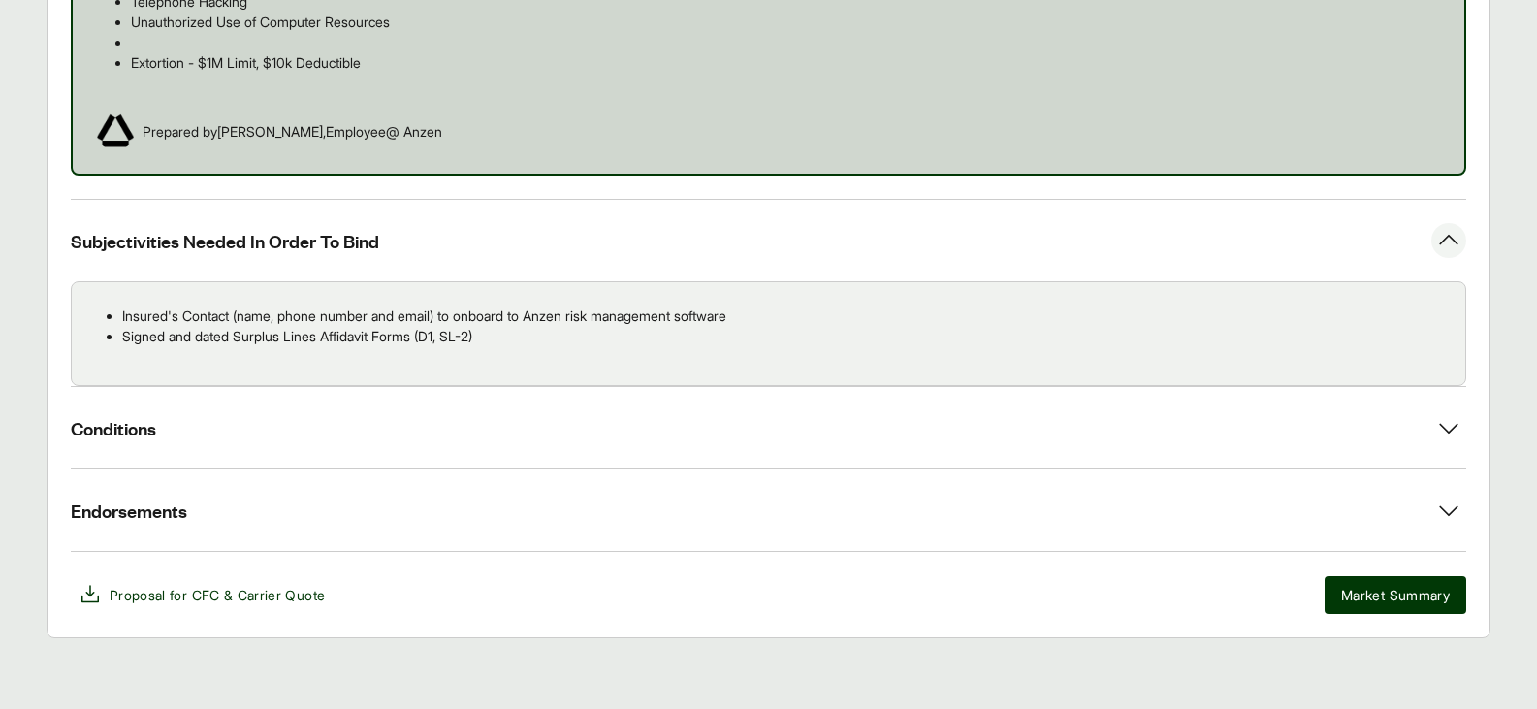
click at [441, 319] on p "Insured's Contact (name, phone number and email) to onboard to Anzen risk manag…" at bounding box center [785, 315] width 1327 height 20
click at [386, 340] on p "Signed and dated Surplus Lines Affidavit Forms (D1, SL-2)" at bounding box center [785, 336] width 1327 height 20
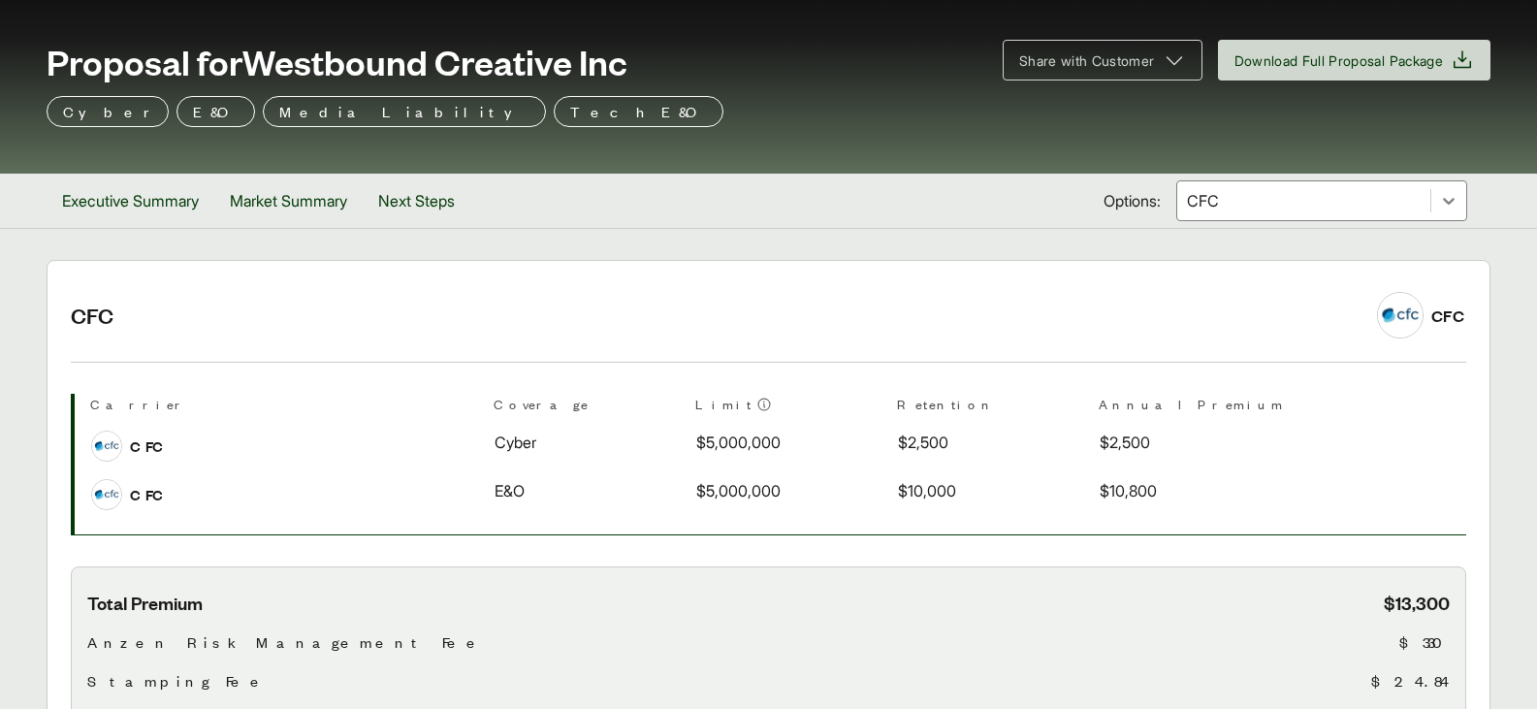
scroll to position [0, 0]
